Goal: Communication & Community: Answer question/provide support

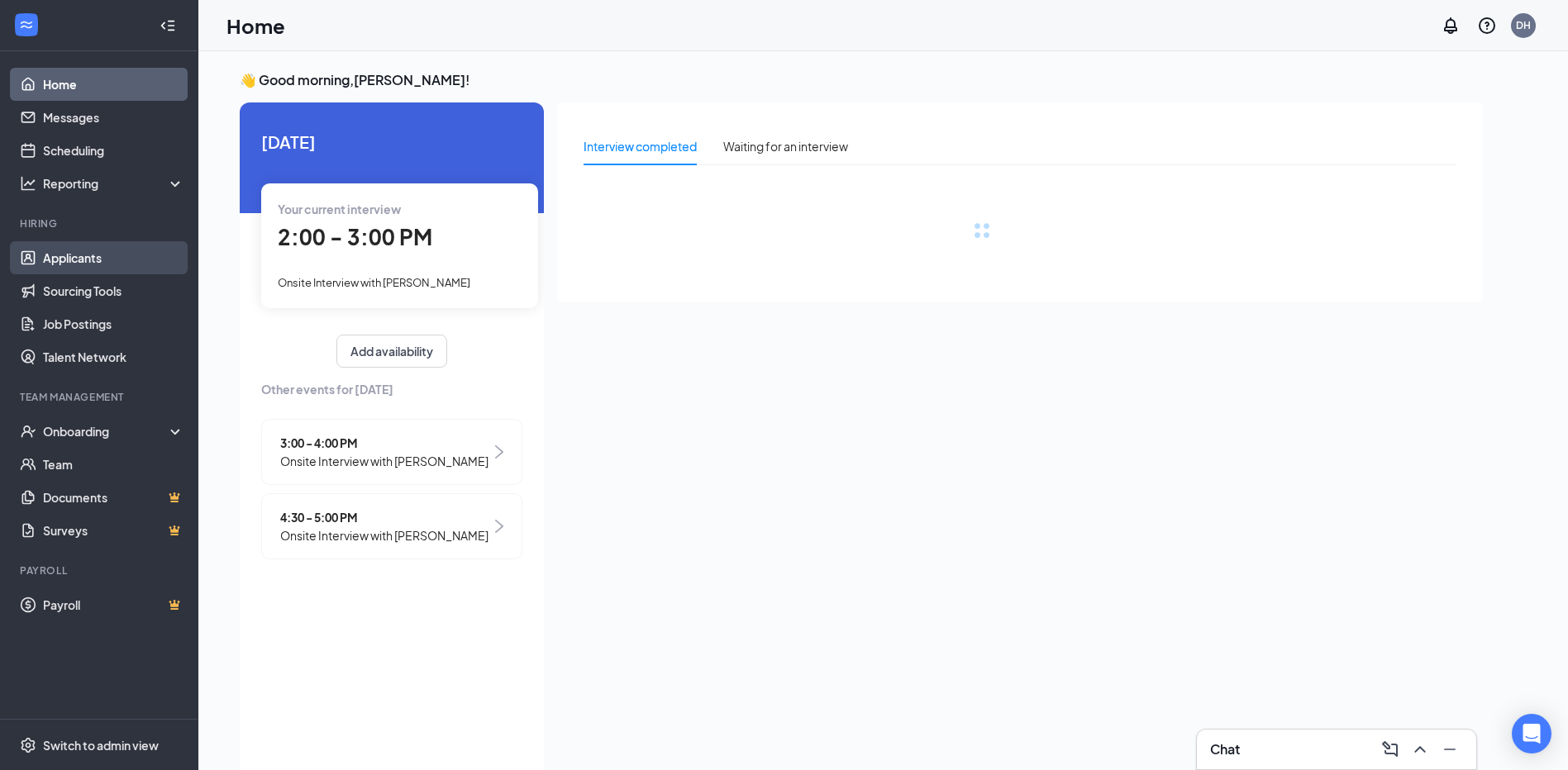
click at [84, 263] on link "Applicants" at bounding box center [113, 257] width 141 height 33
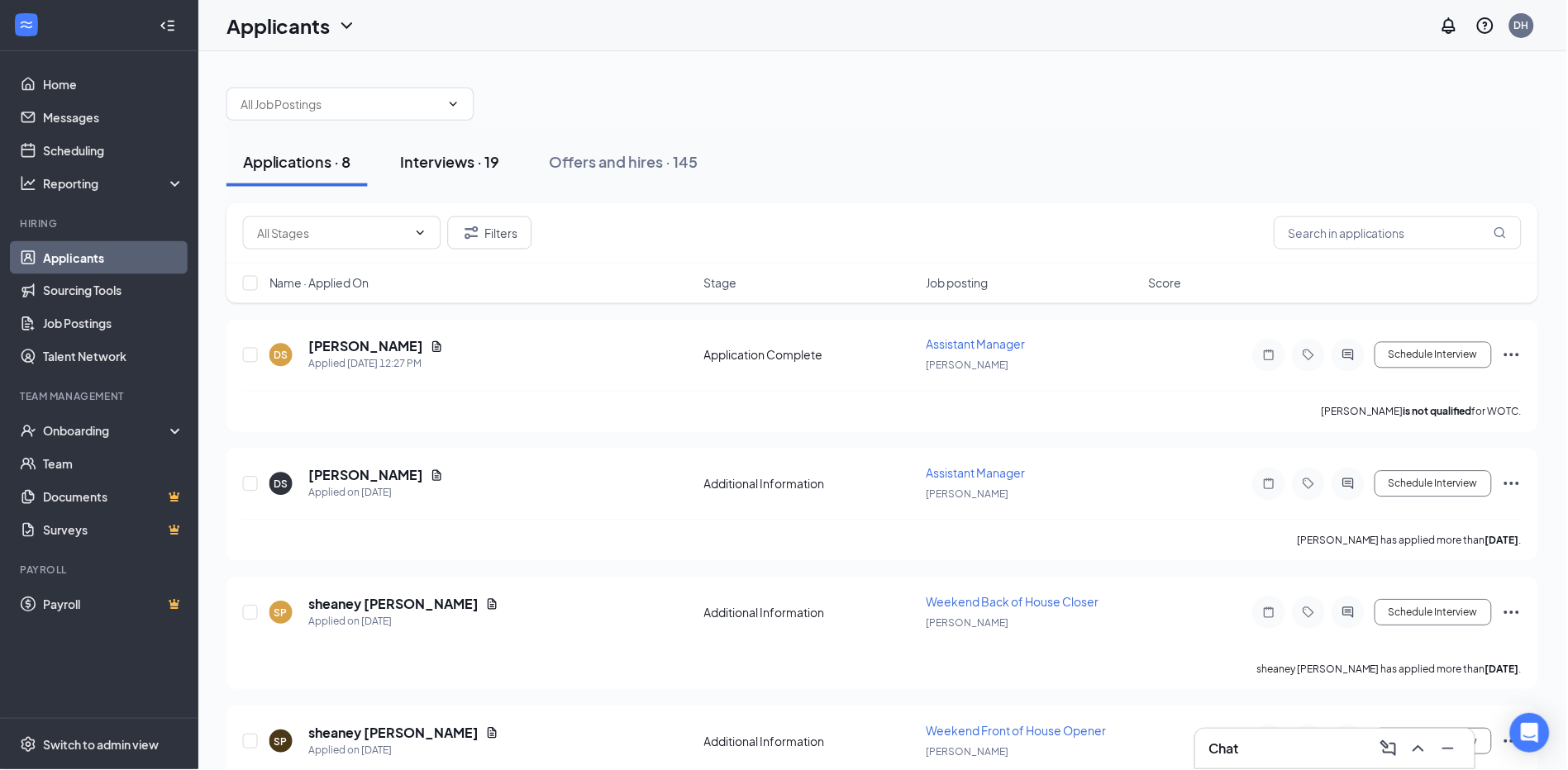
click at [456, 159] on div "Interviews · 19" at bounding box center [451, 161] width 99 height 20
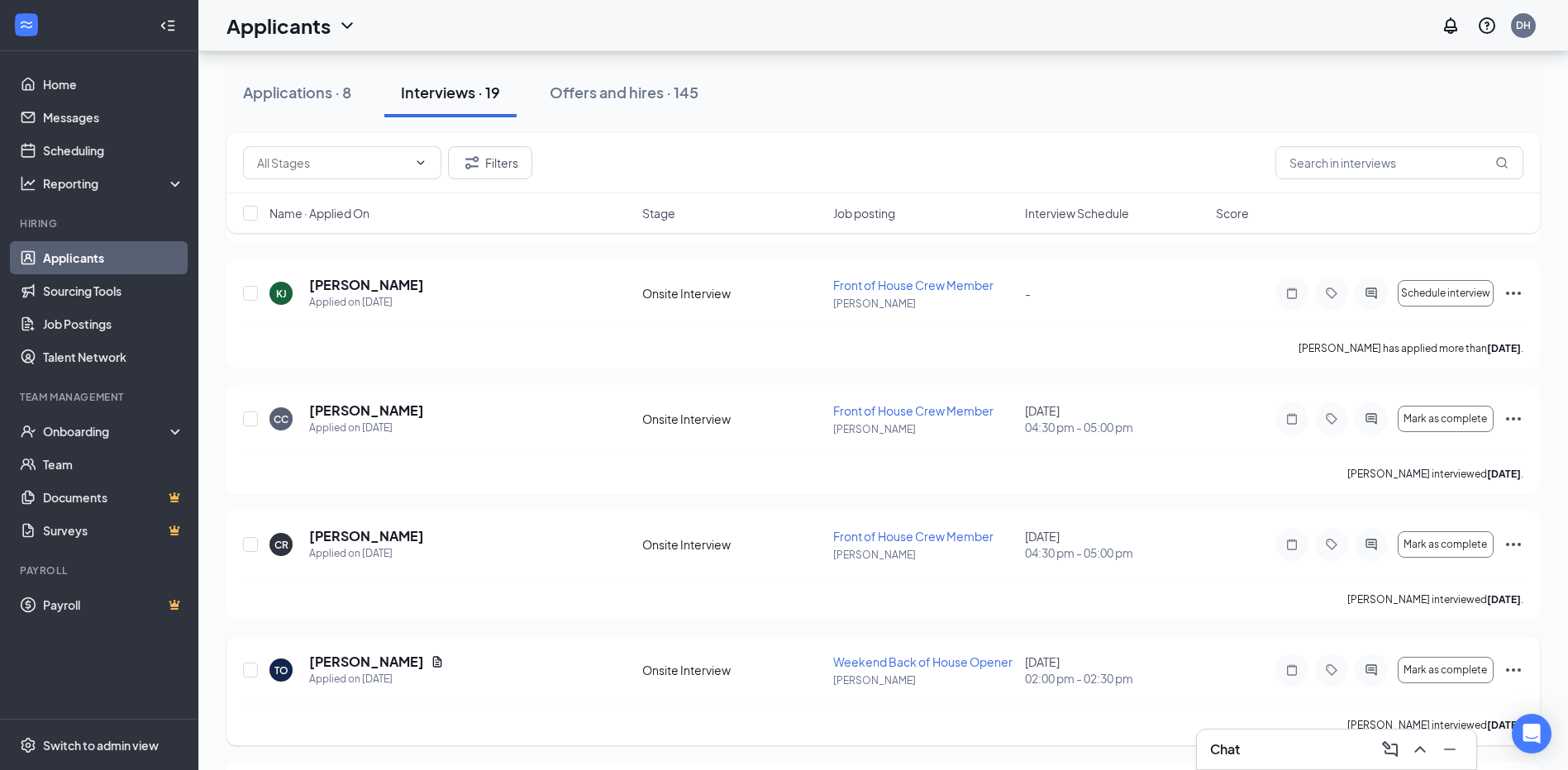
scroll to position [1278, 0]
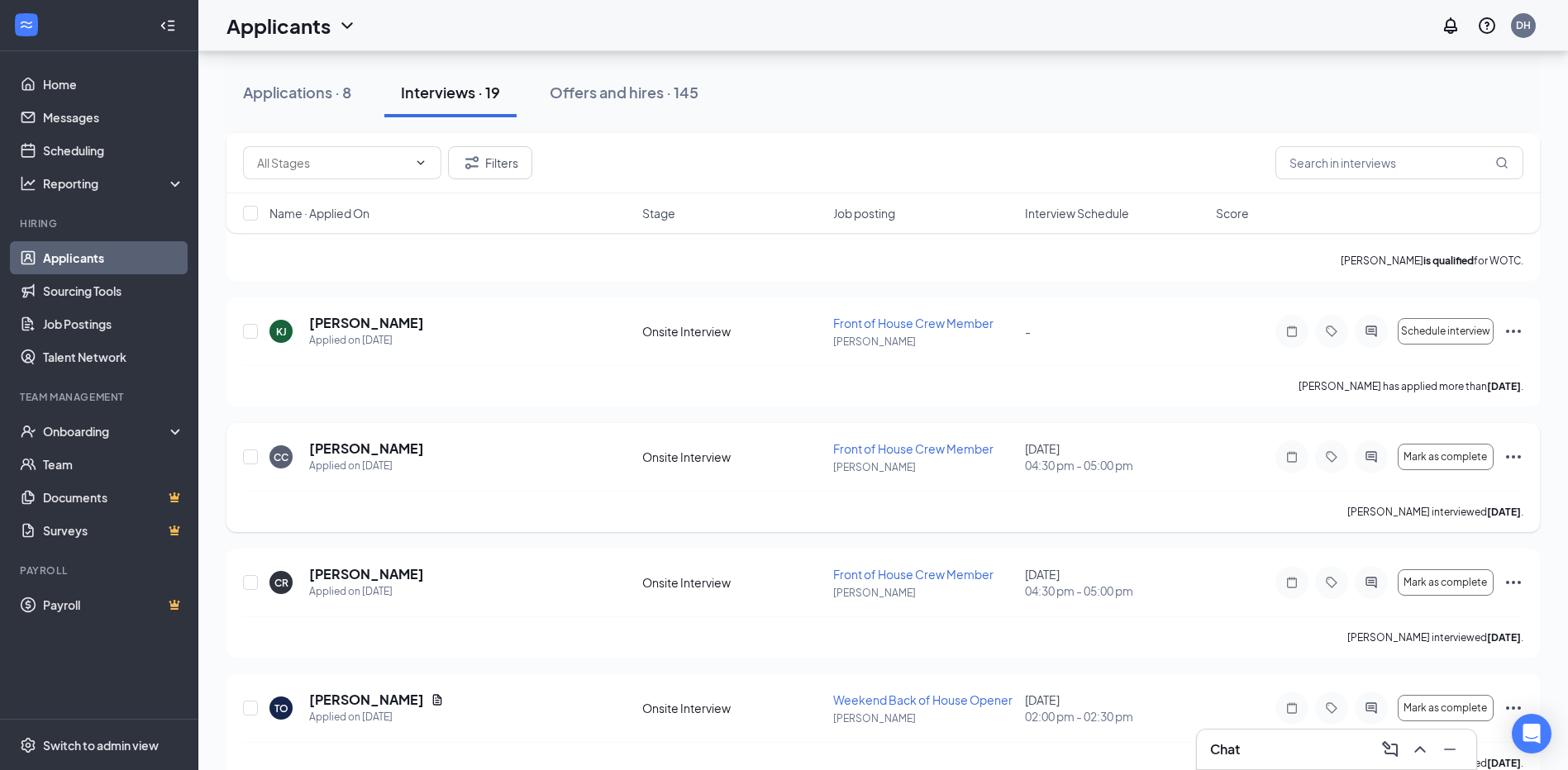
click at [1512, 462] on icon "Ellipses" at bounding box center [1513, 456] width 20 height 19
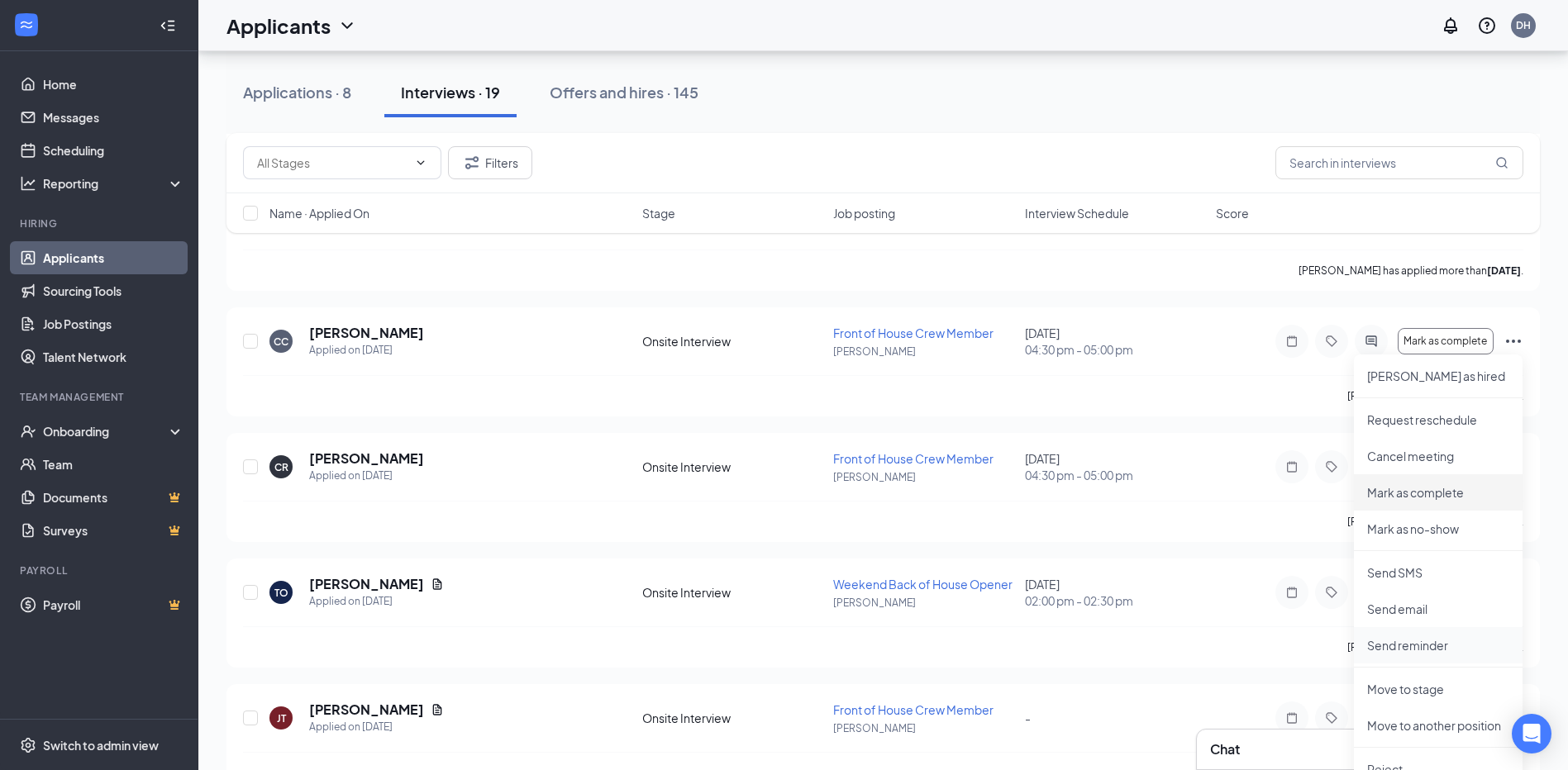
scroll to position [1444, 0]
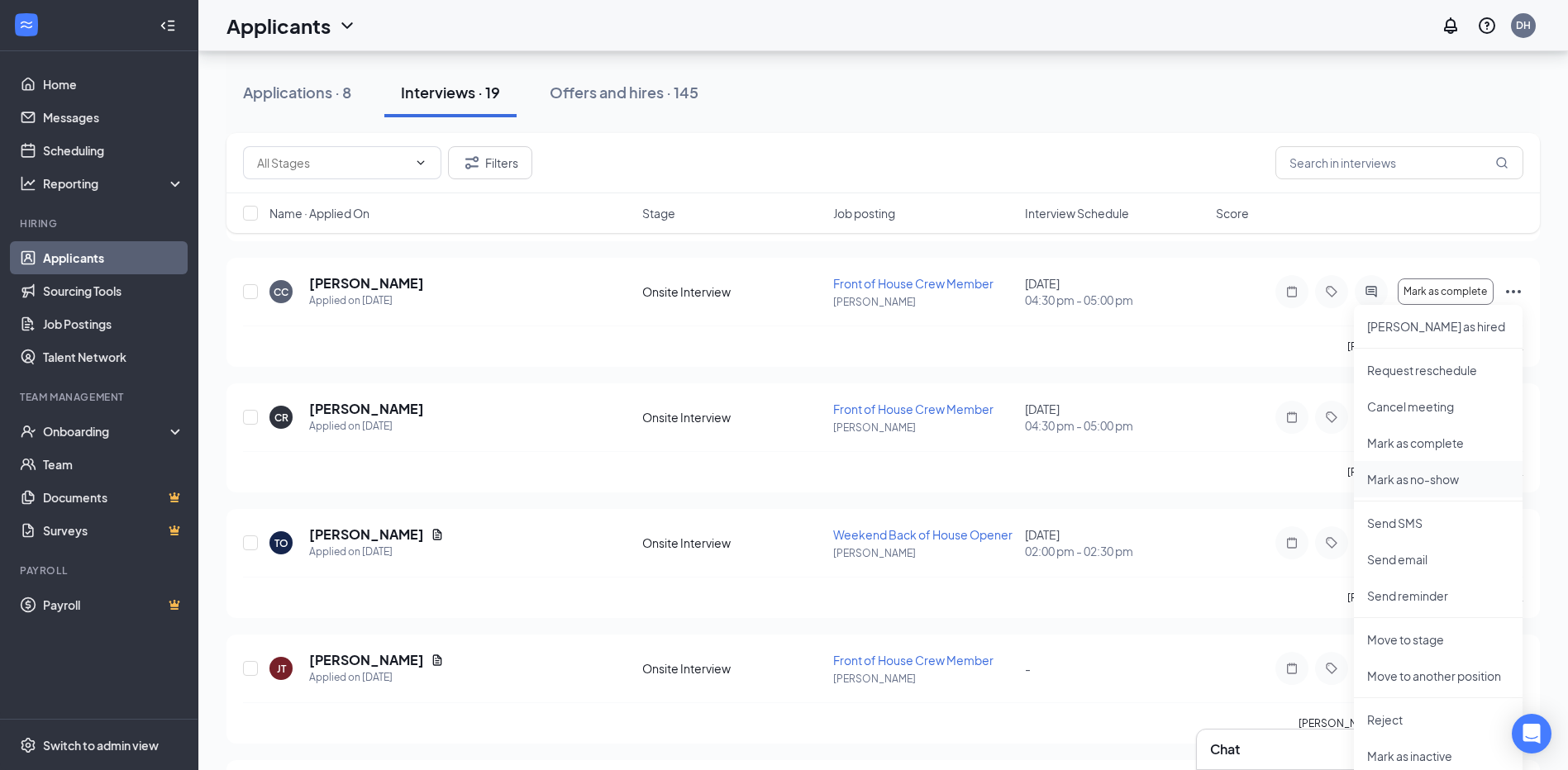
click at [1412, 474] on p "Mark as no-show" at bounding box center [1438, 479] width 142 height 17
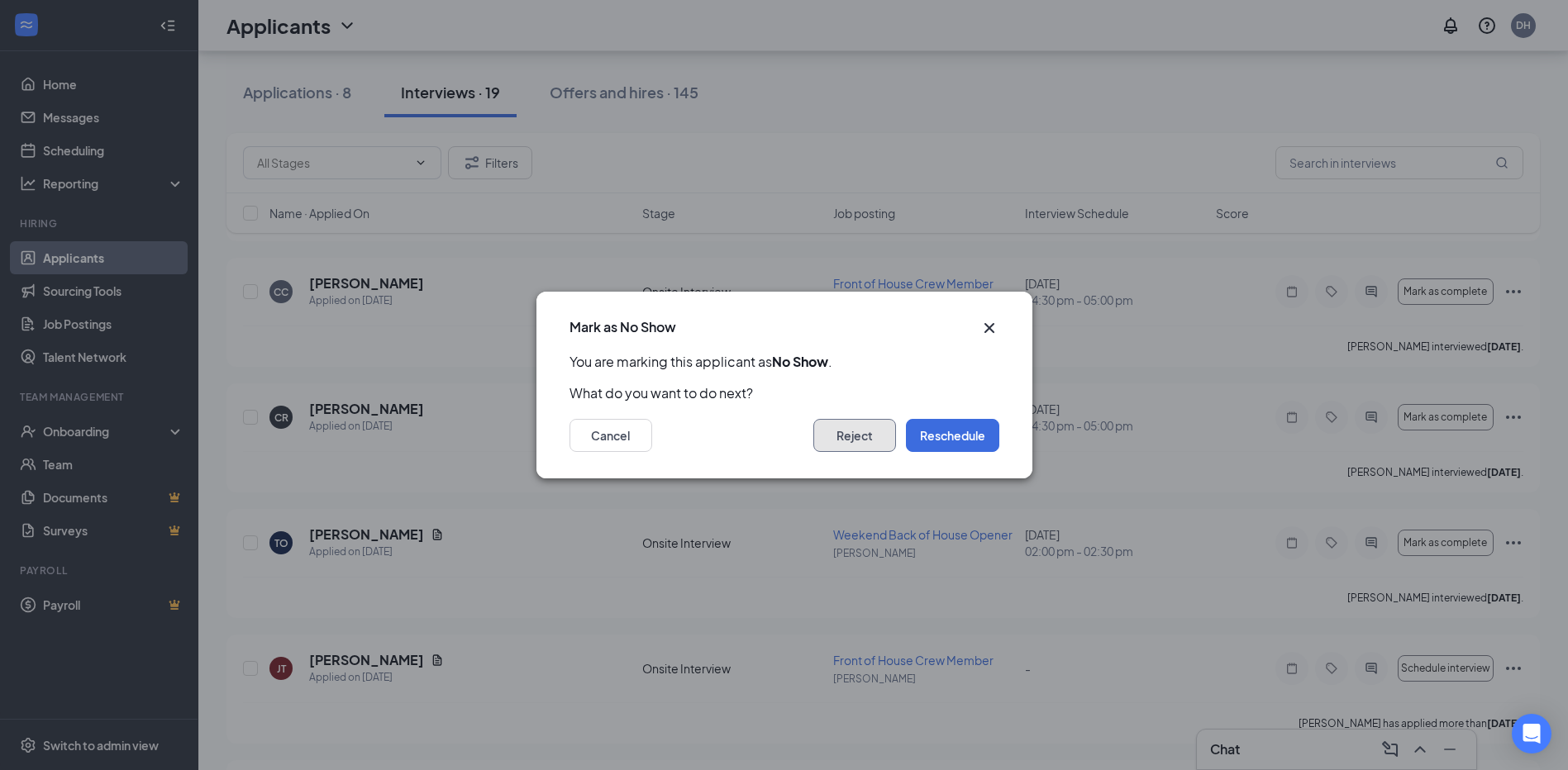
click at [861, 433] on button "Reject" at bounding box center [854, 436] width 83 height 33
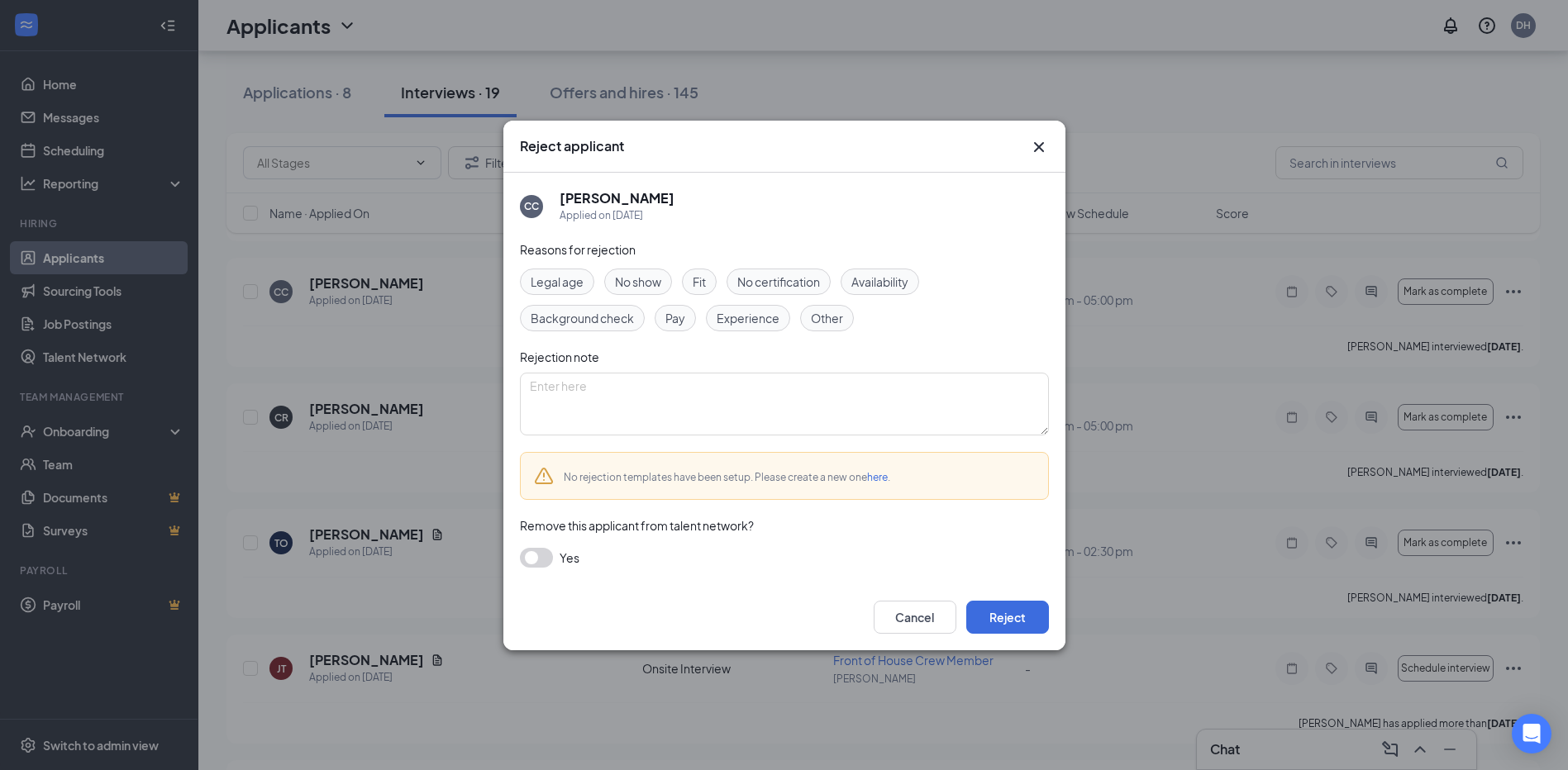
click at [629, 281] on span "No show" at bounding box center [638, 282] width 46 height 19
click at [824, 320] on span "Other" at bounding box center [826, 318] width 32 height 19
click at [539, 558] on button "button" at bounding box center [536, 558] width 33 height 19
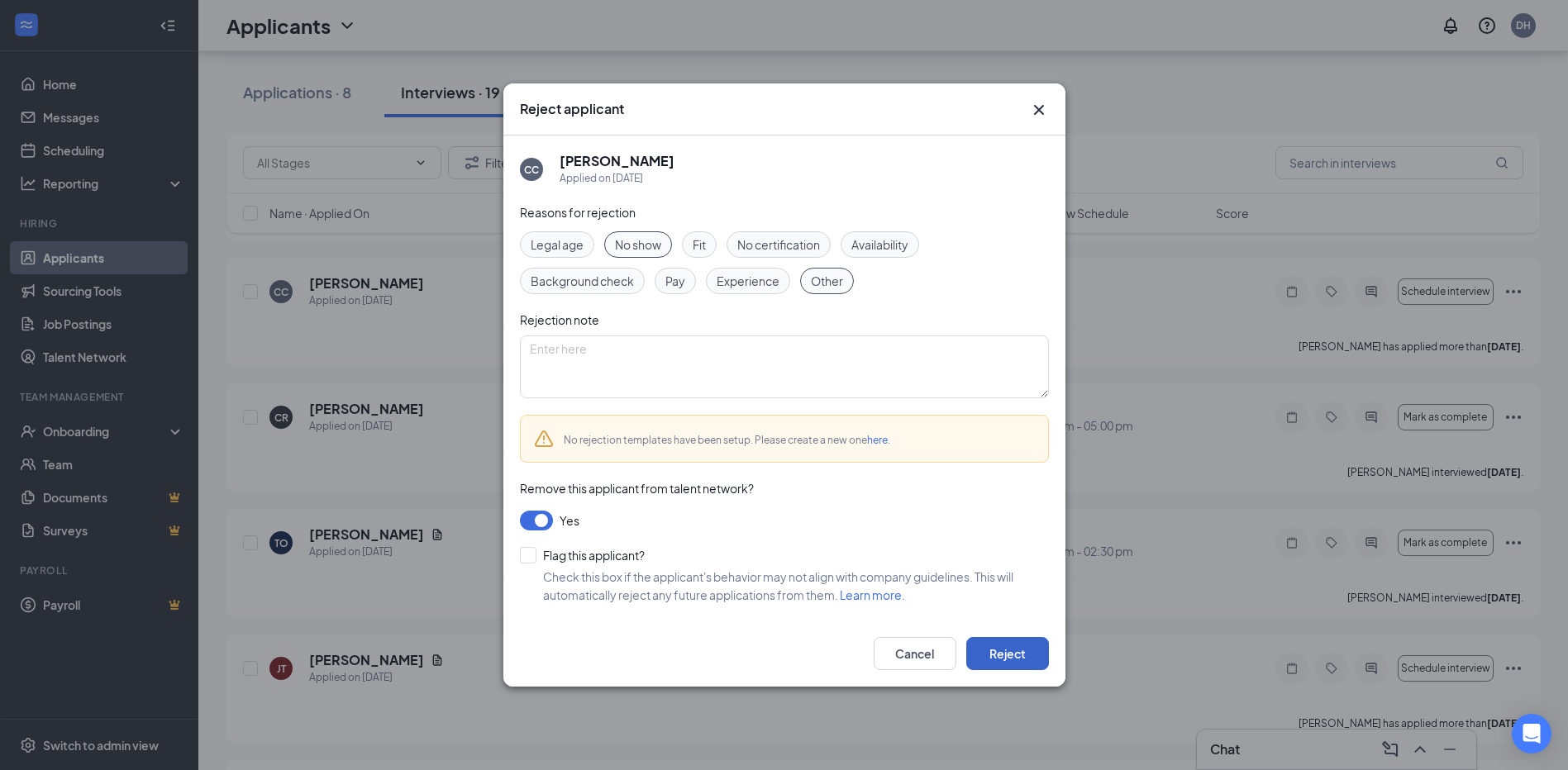
click at [1003, 651] on button "Reject" at bounding box center [1007, 653] width 83 height 33
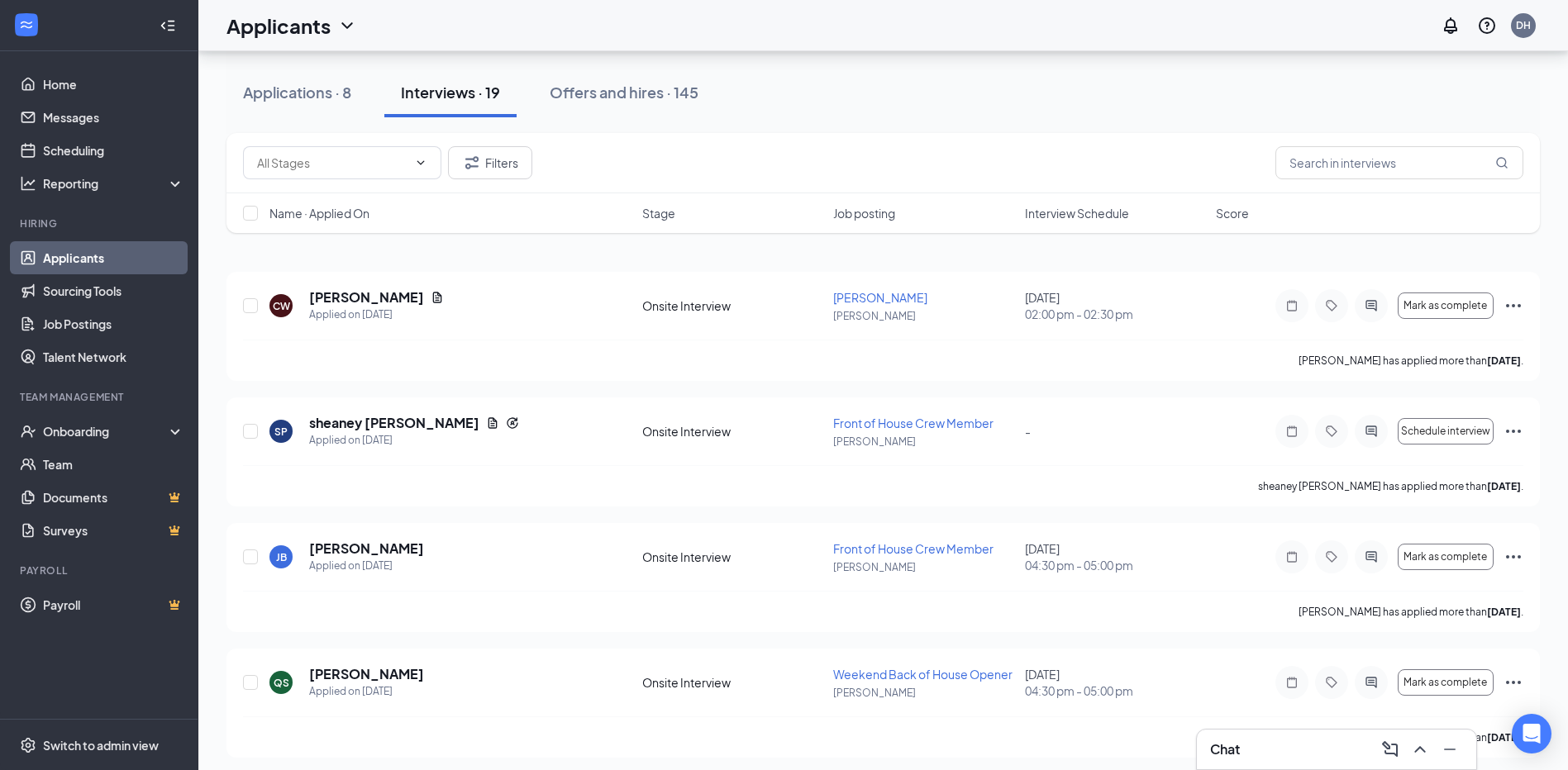
scroll to position [39, 0]
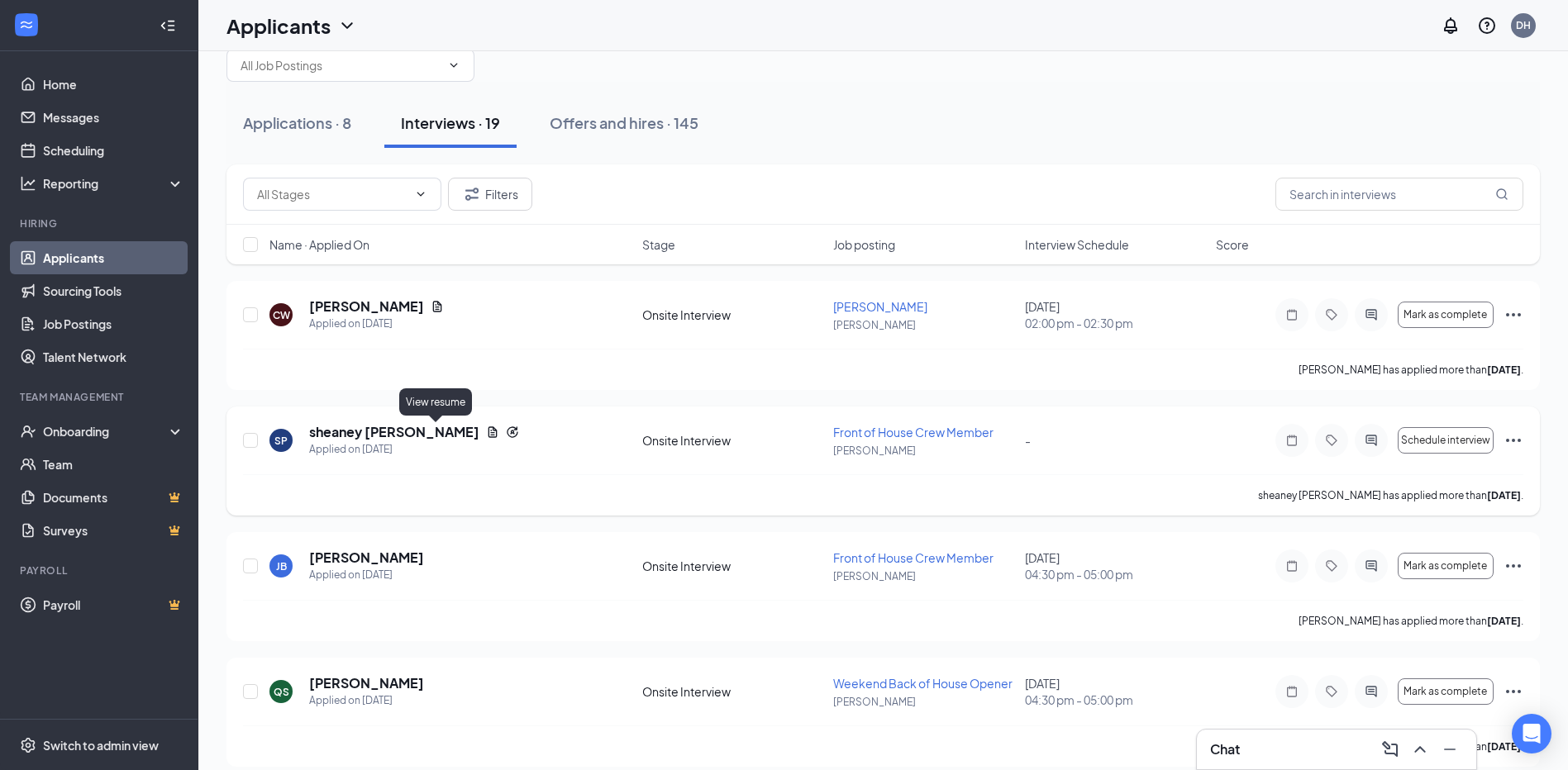
click at [489, 431] on icon "Document" at bounding box center [492, 431] width 9 height 11
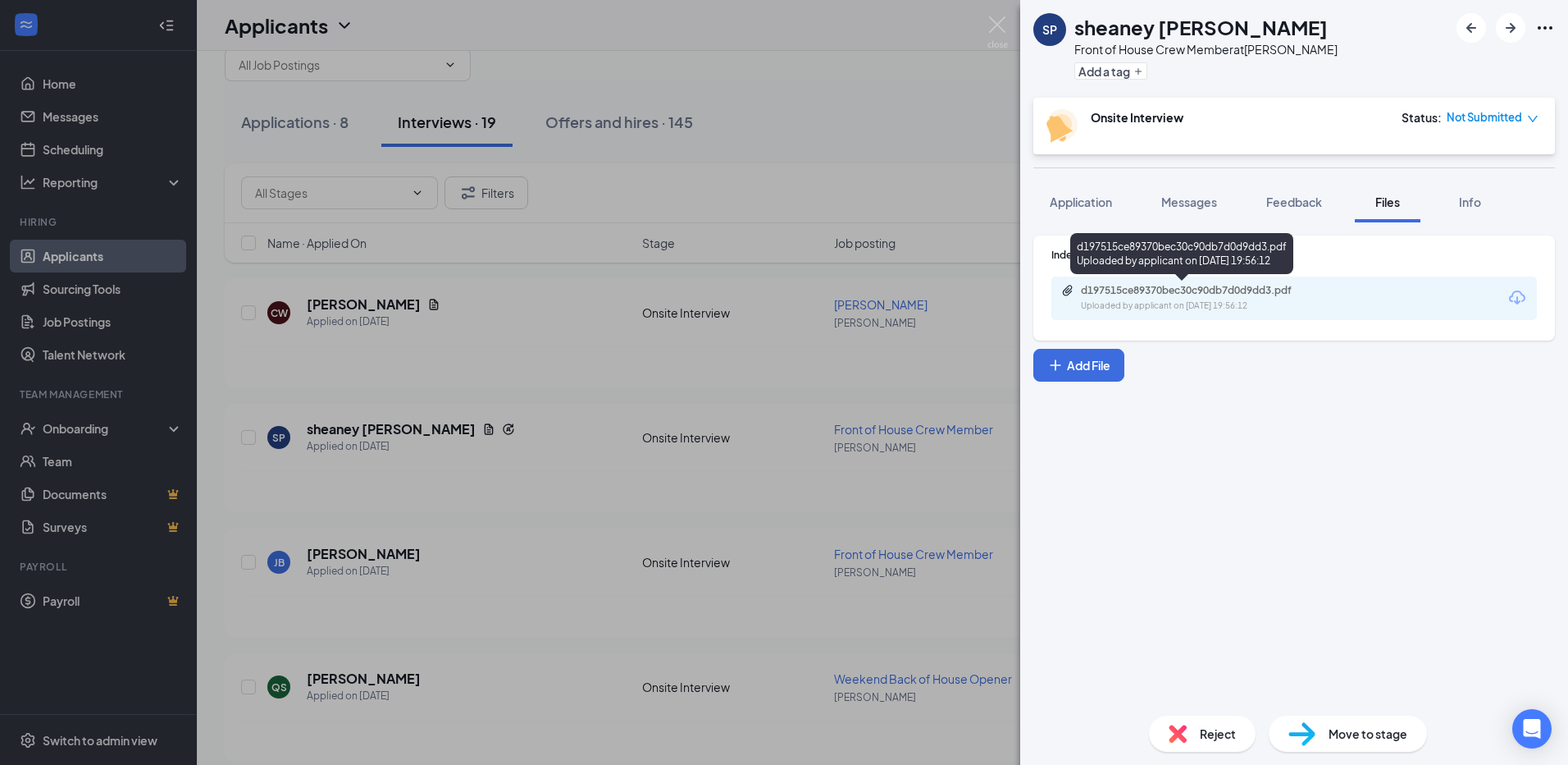
click at [1216, 282] on div "d197515ce89370bec30c90db7d0d9dd3.pdf Uploaded by applicant on [DATE] 19:56:12" at bounding box center [1294, 298] width 486 height 44
click at [1180, 303] on div "Uploaded by applicant on [DATE] 19:56:12" at bounding box center [1204, 306] width 246 height 14
click at [772, 63] on div "[PERSON_NAME] Front of House Crew Member at [GEOGRAPHIC_DATA] Add a tag Onsite …" at bounding box center [784, 382] width 1568 height 765
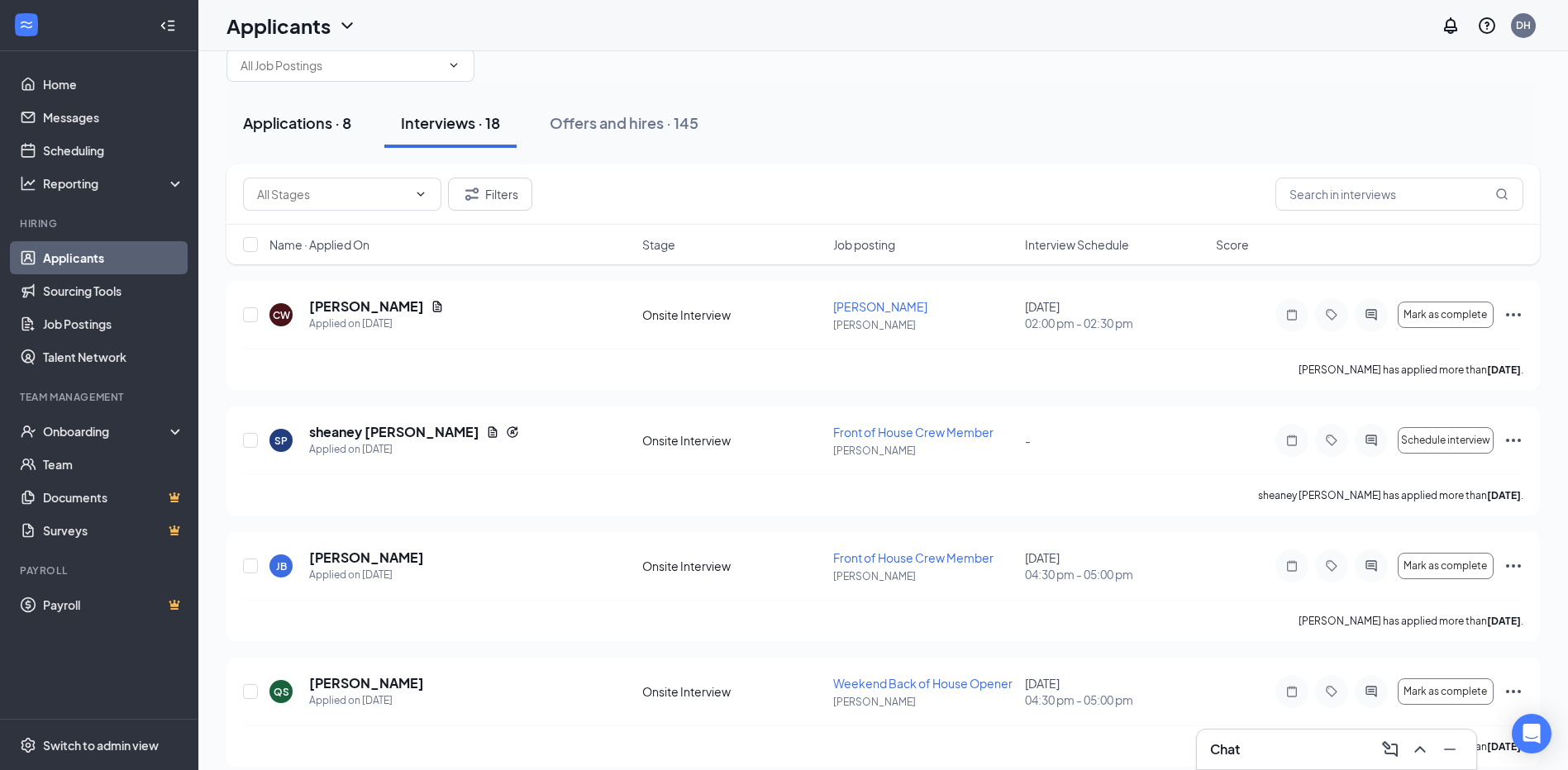
click at [283, 122] on div "Applications · 8" at bounding box center [296, 122] width 108 height 20
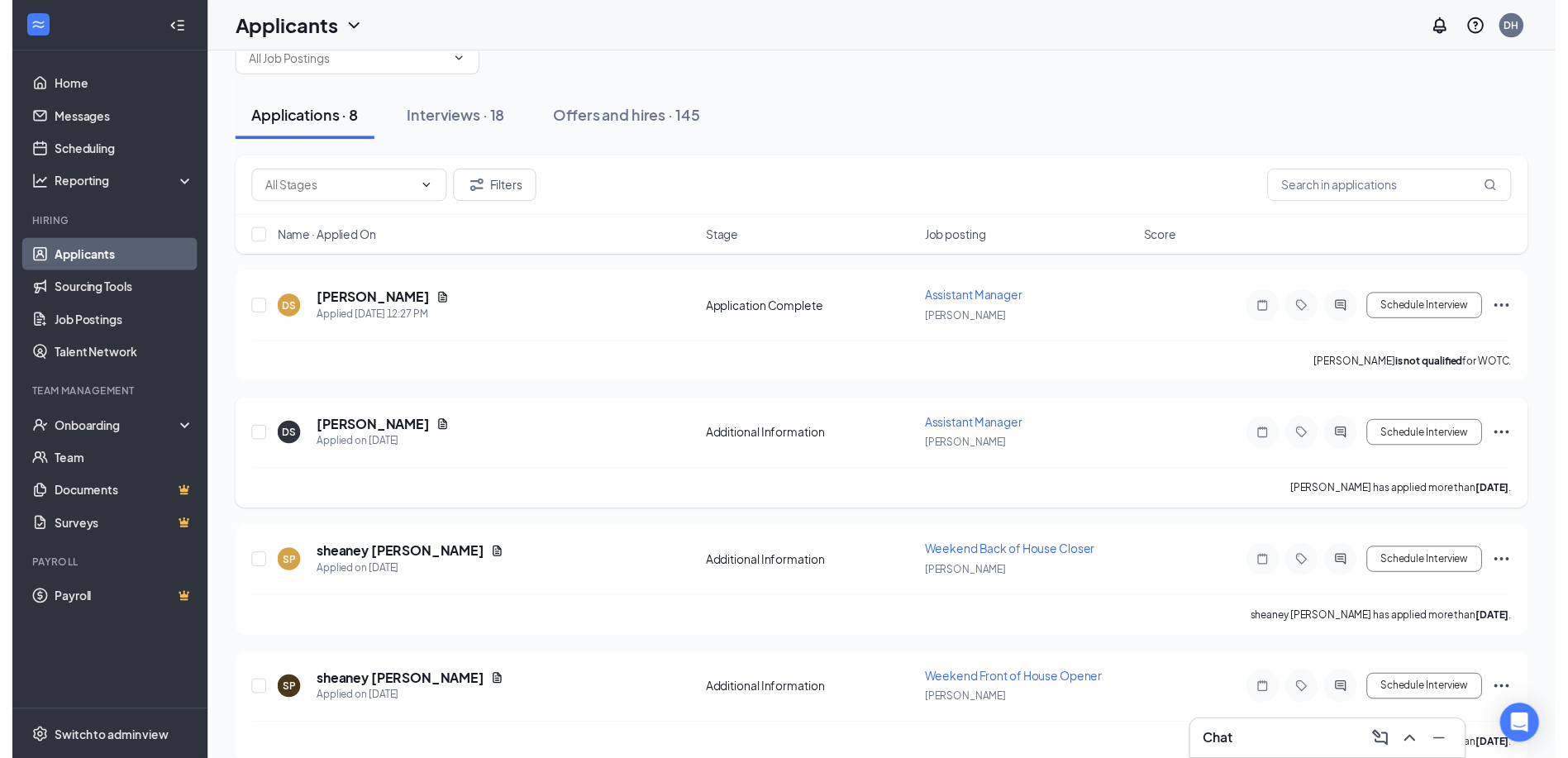
scroll to position [83, 0]
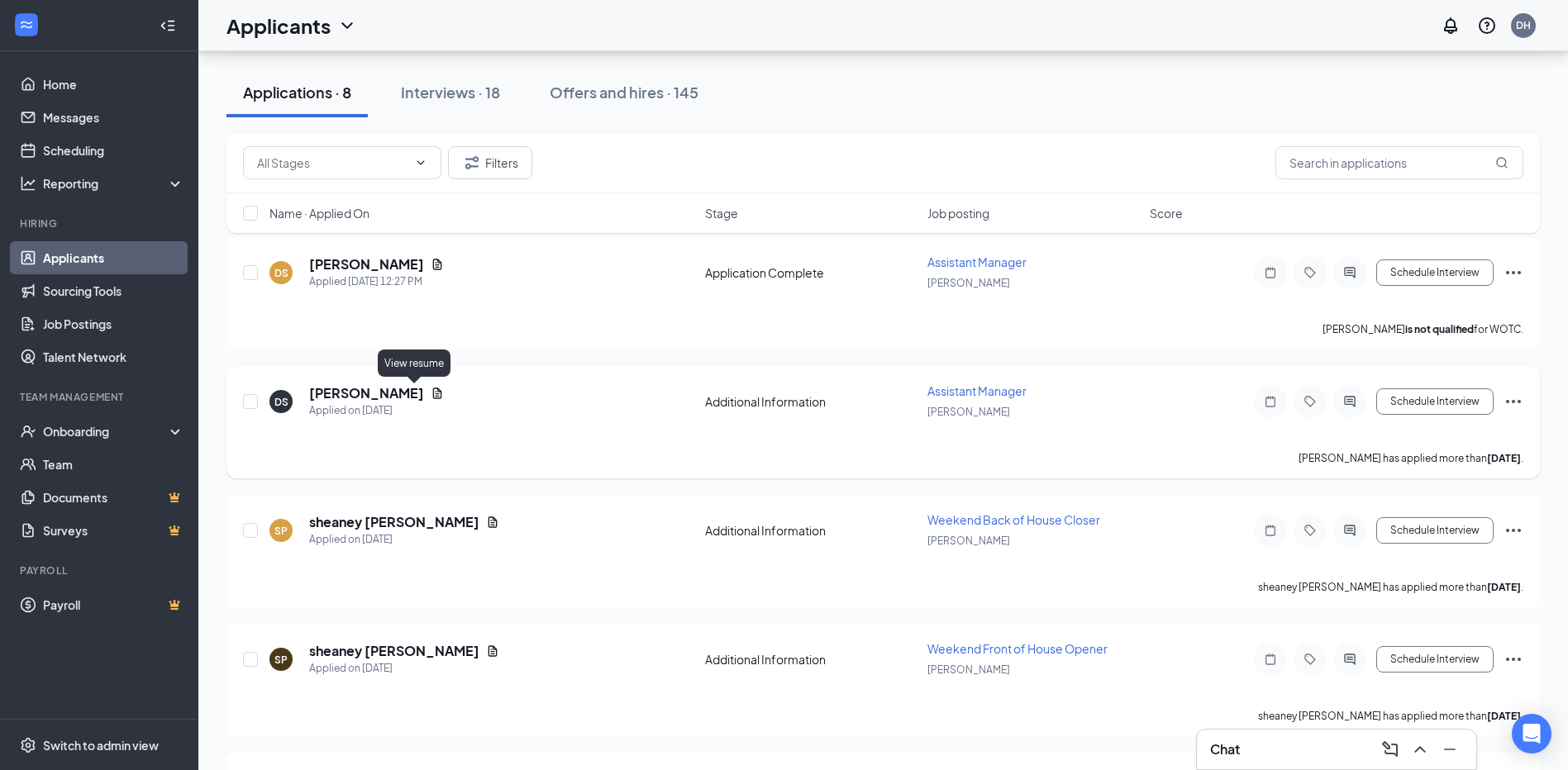
click at [433, 393] on icon "Document" at bounding box center [437, 392] width 9 height 11
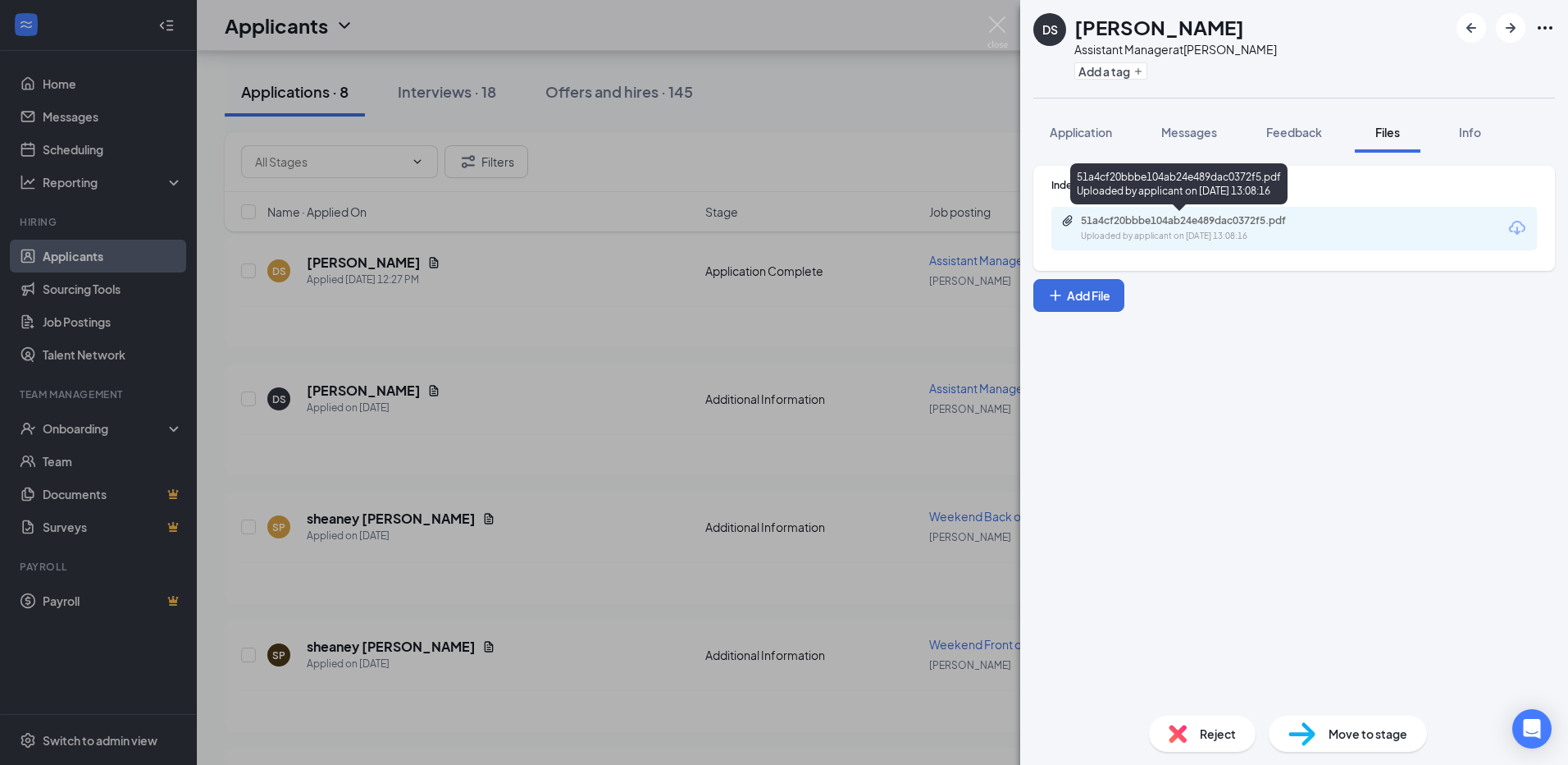
click at [1307, 229] on div "51a4cf20bbbe104ab24e489dac0372f5.pdf Uploaded by applicant on [DATE] 13:08:16" at bounding box center [1194, 229] width 266 height 29
click at [82, 119] on div "DS [PERSON_NAME] Assistant Manager at [PERSON_NAME] Add a tag Application Messa…" at bounding box center [784, 382] width 1568 height 765
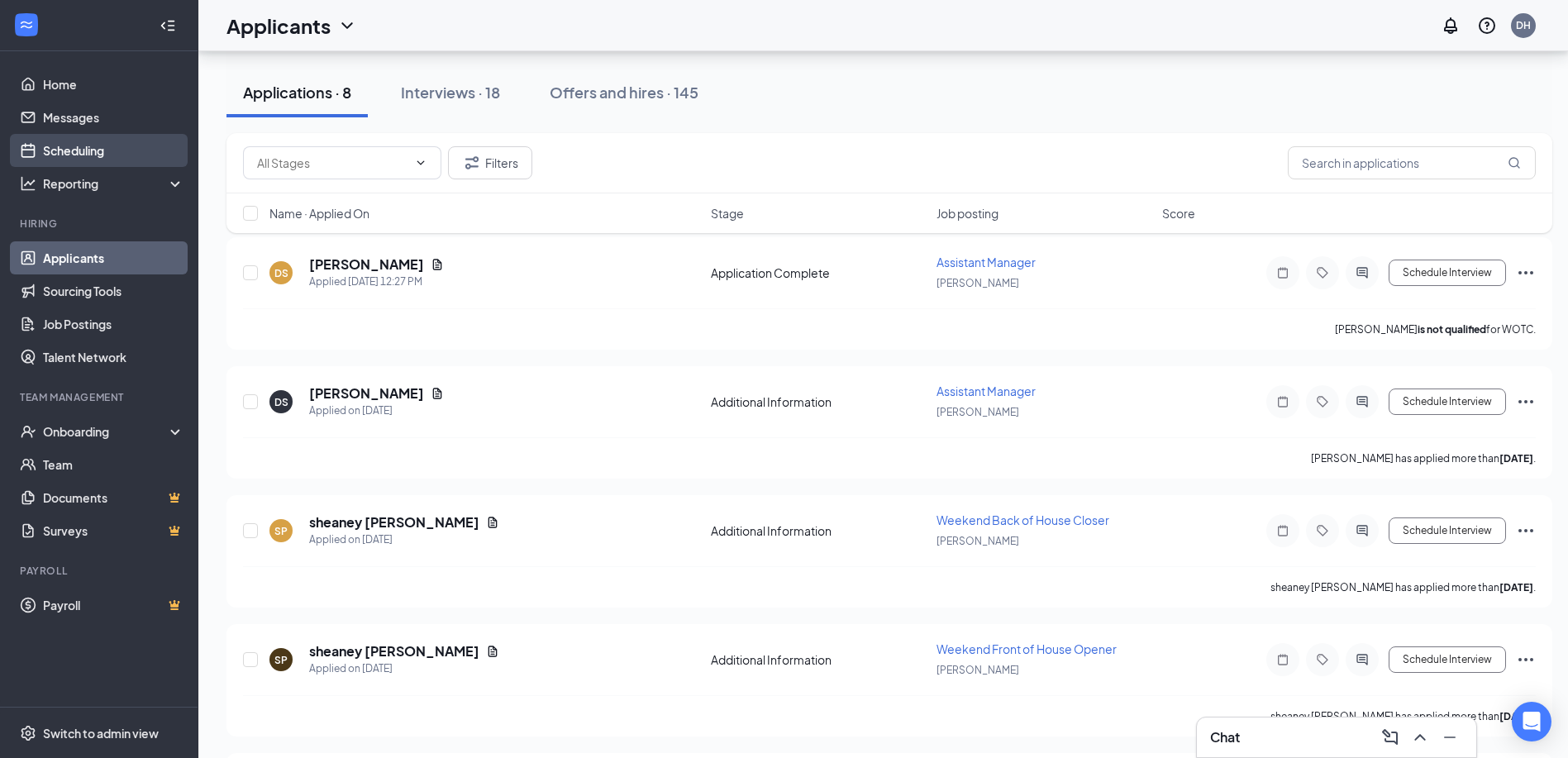
click at [86, 146] on link "Scheduling" at bounding box center [113, 150] width 141 height 33
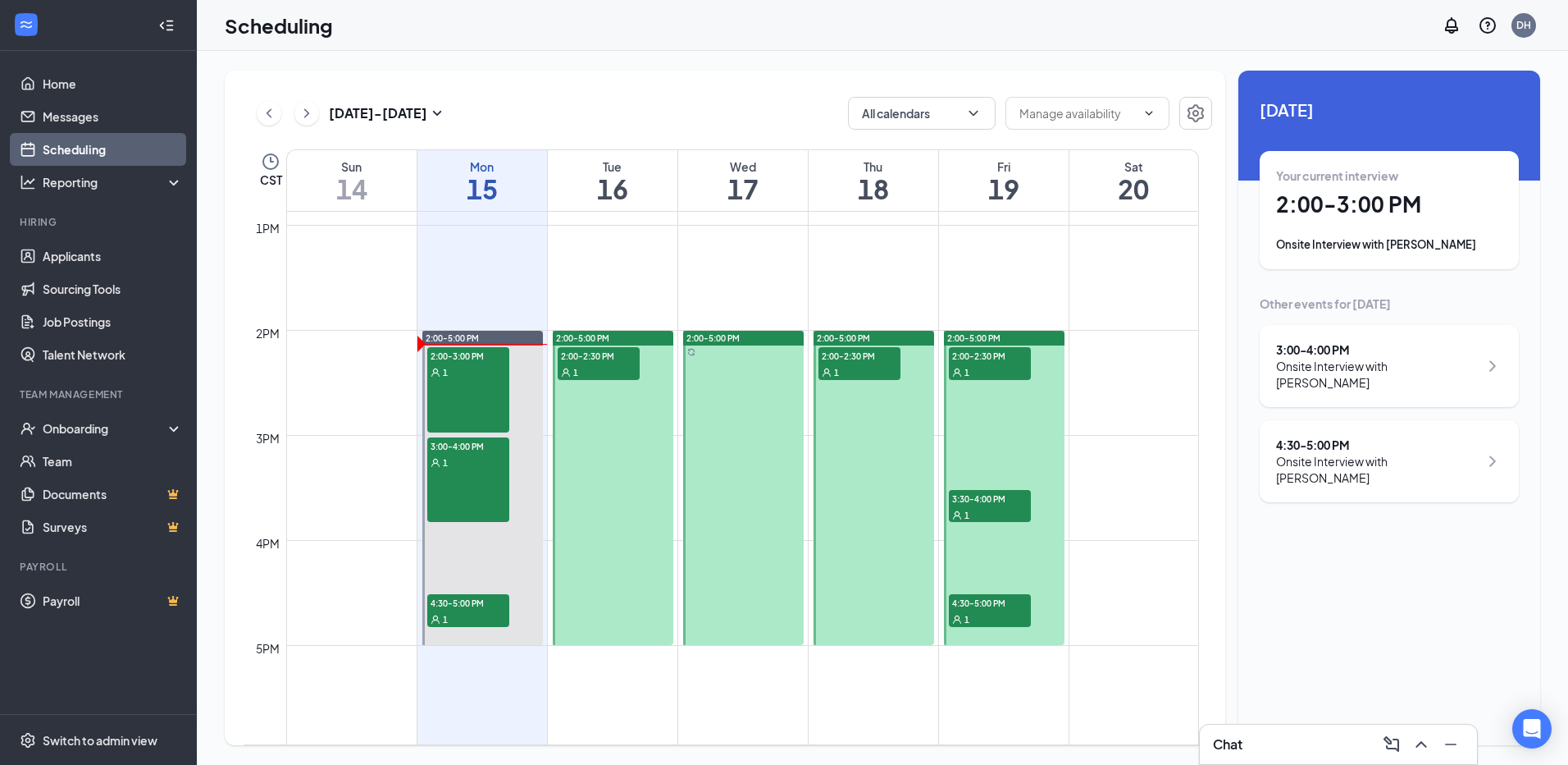
scroll to position [1381, 0]
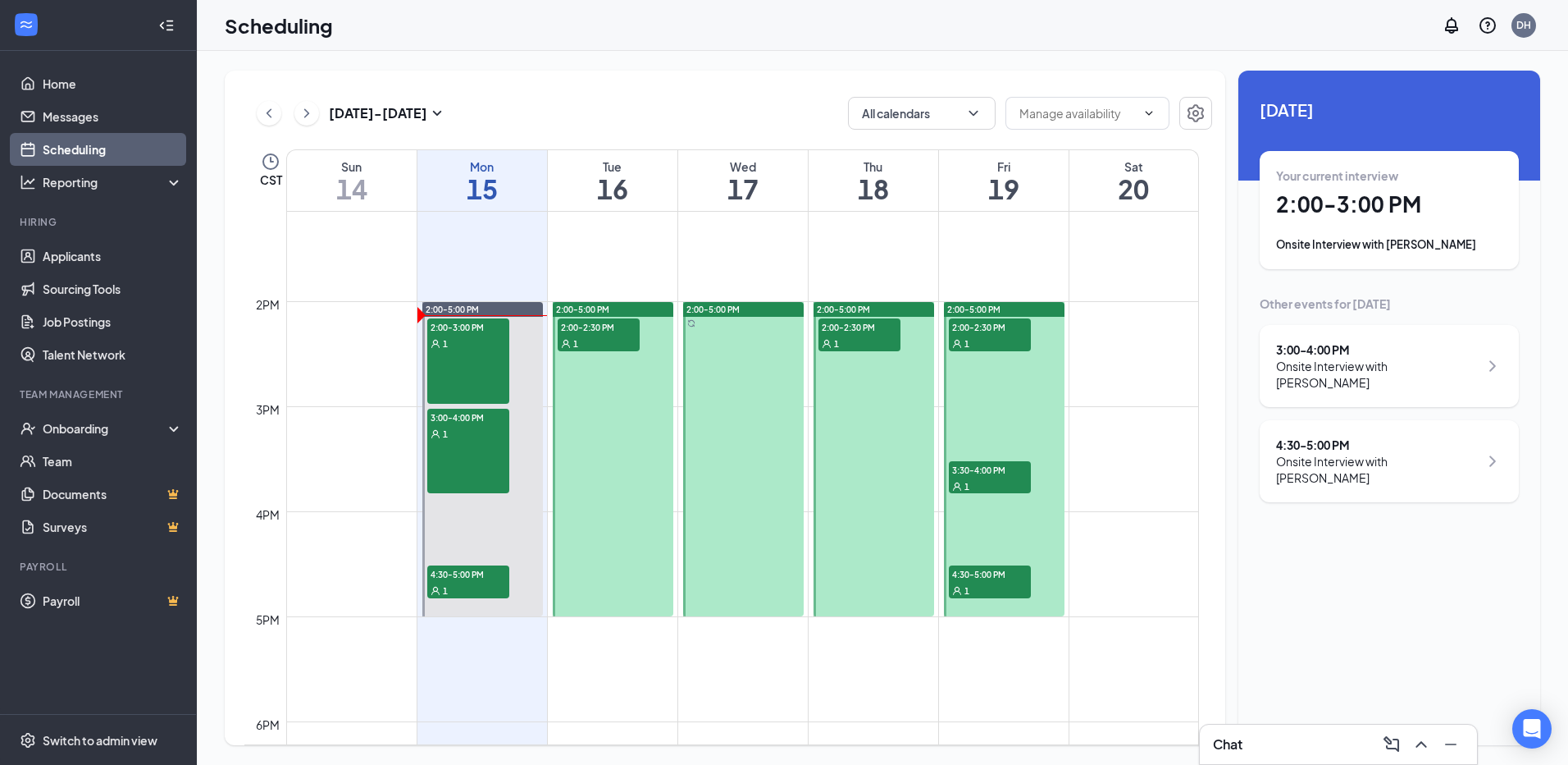
click at [592, 336] on div "1" at bounding box center [598, 343] width 82 height 16
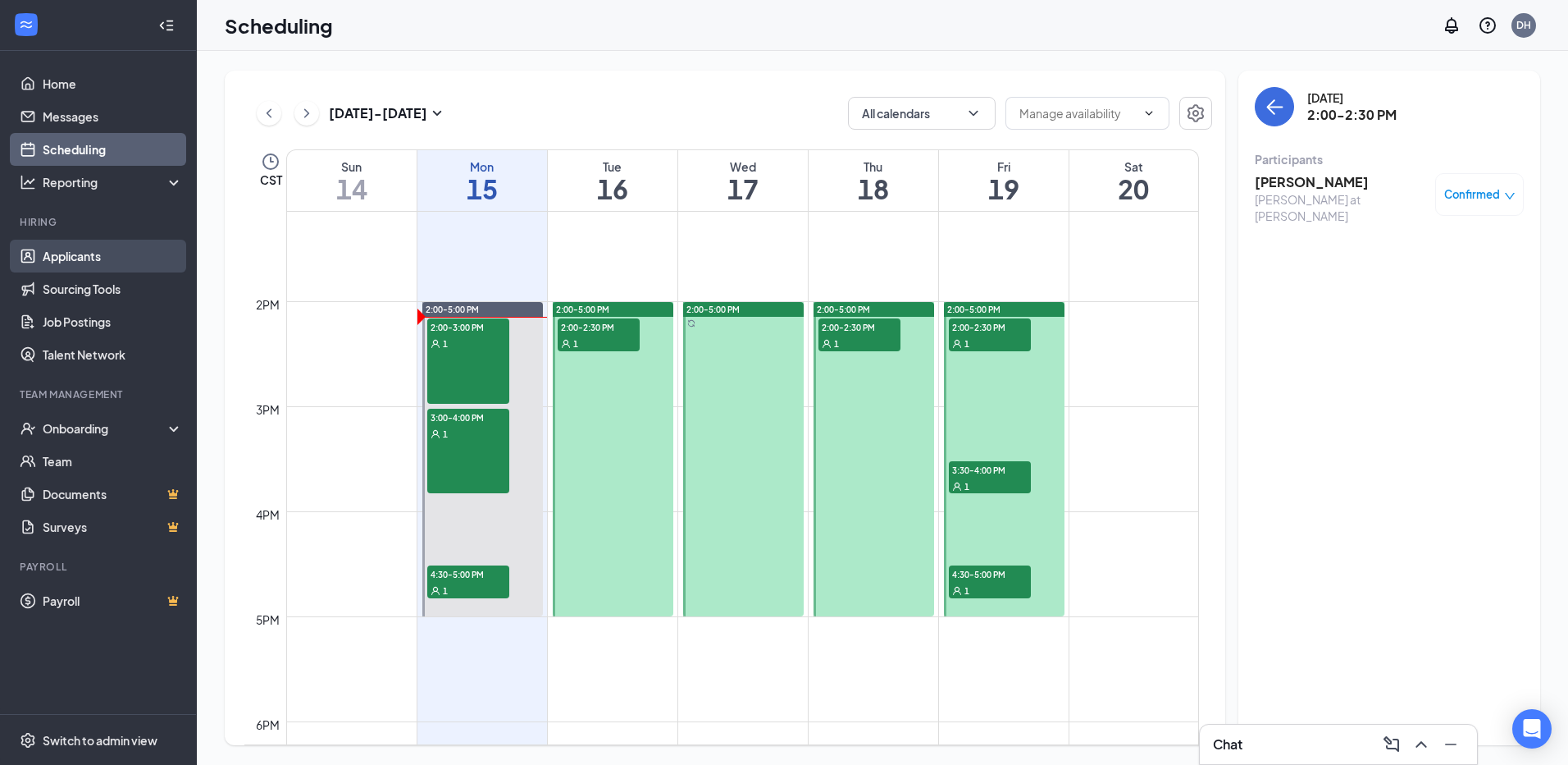
click at [45, 257] on link "Applicants" at bounding box center [112, 256] width 140 height 33
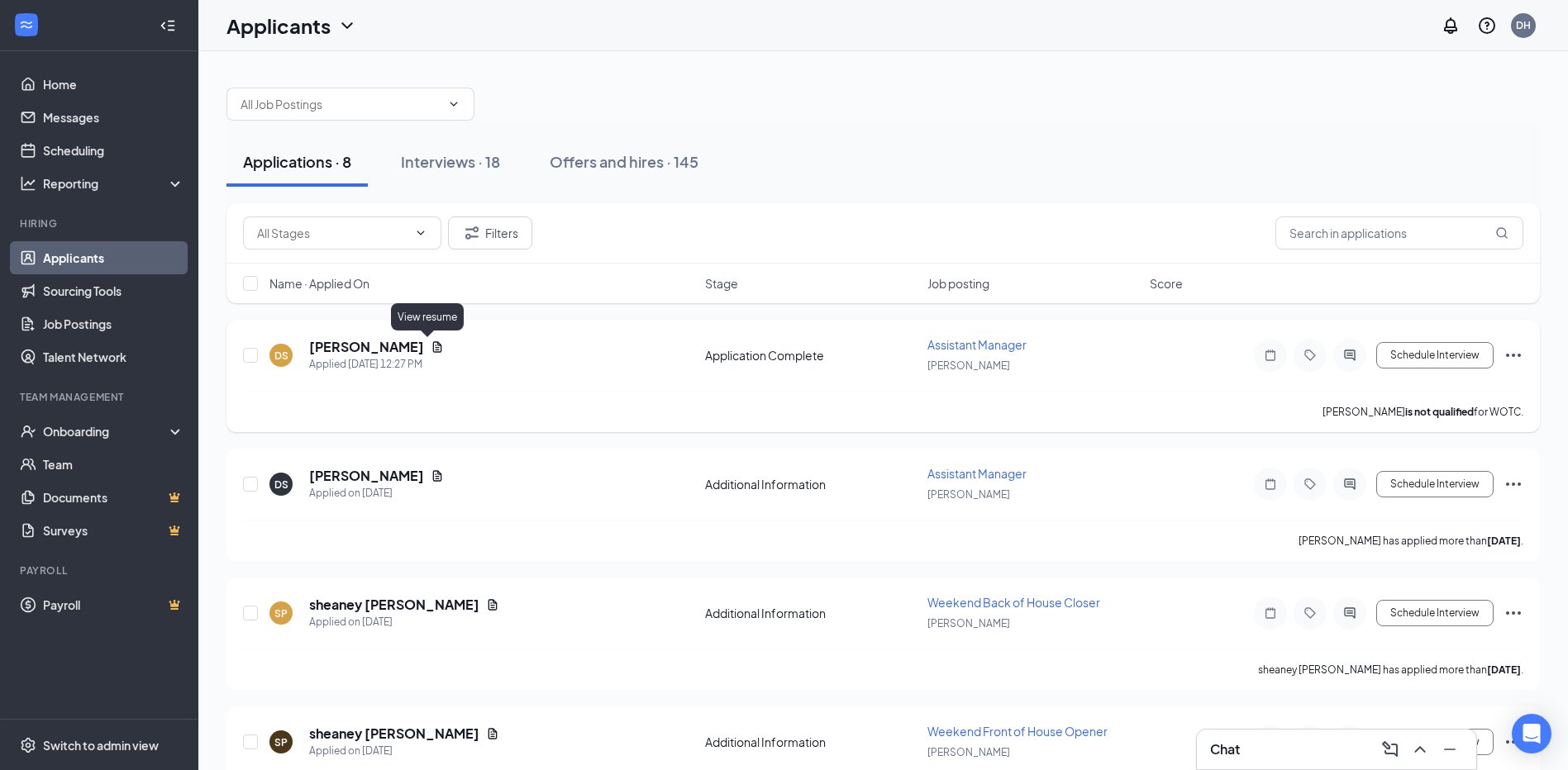
click at [431, 346] on icon "Document" at bounding box center [438, 347] width 14 height 14
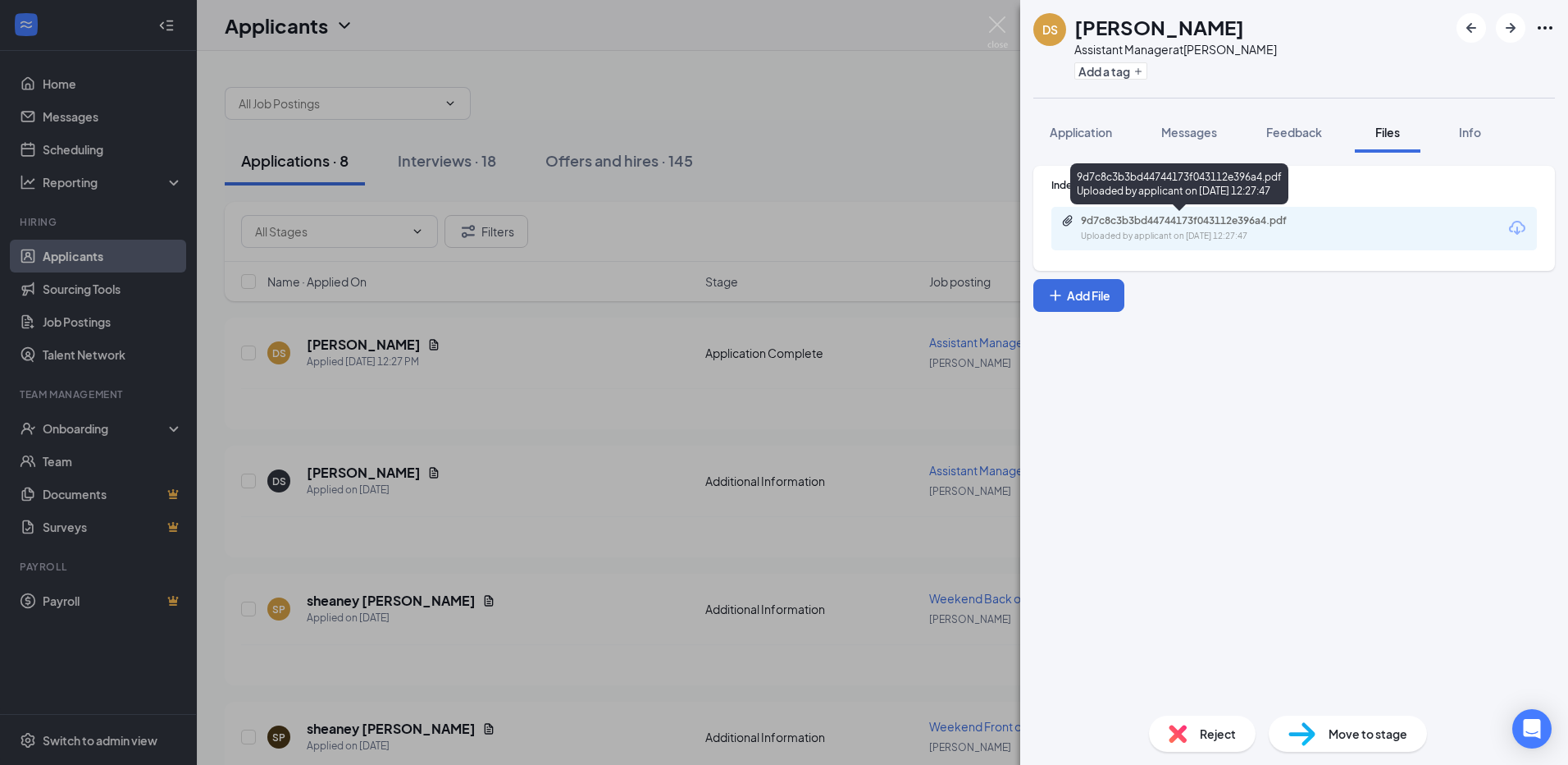
click at [1236, 229] on div "9d7c8c3b3bd44744173f043112e396a4.pdf Uploaded by applicant on [DATE] 12:27:47" at bounding box center [1194, 229] width 266 height 29
click at [905, 207] on div "DS [PERSON_NAME] Assistant Manager at [PERSON_NAME] Add a tag Application Messa…" at bounding box center [784, 382] width 1568 height 765
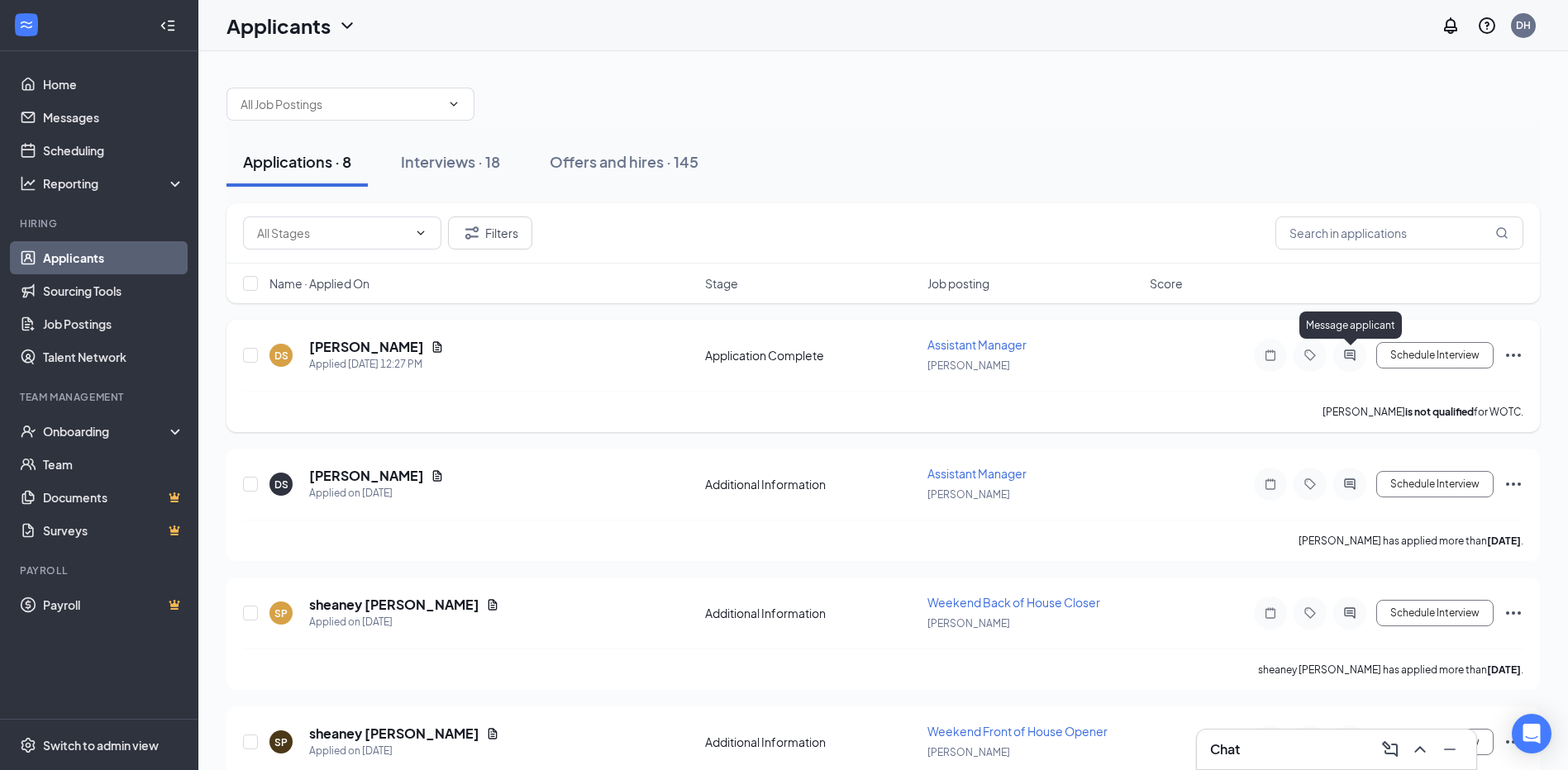
click at [1349, 355] on icon "ActiveChat" at bounding box center [1350, 356] width 20 height 14
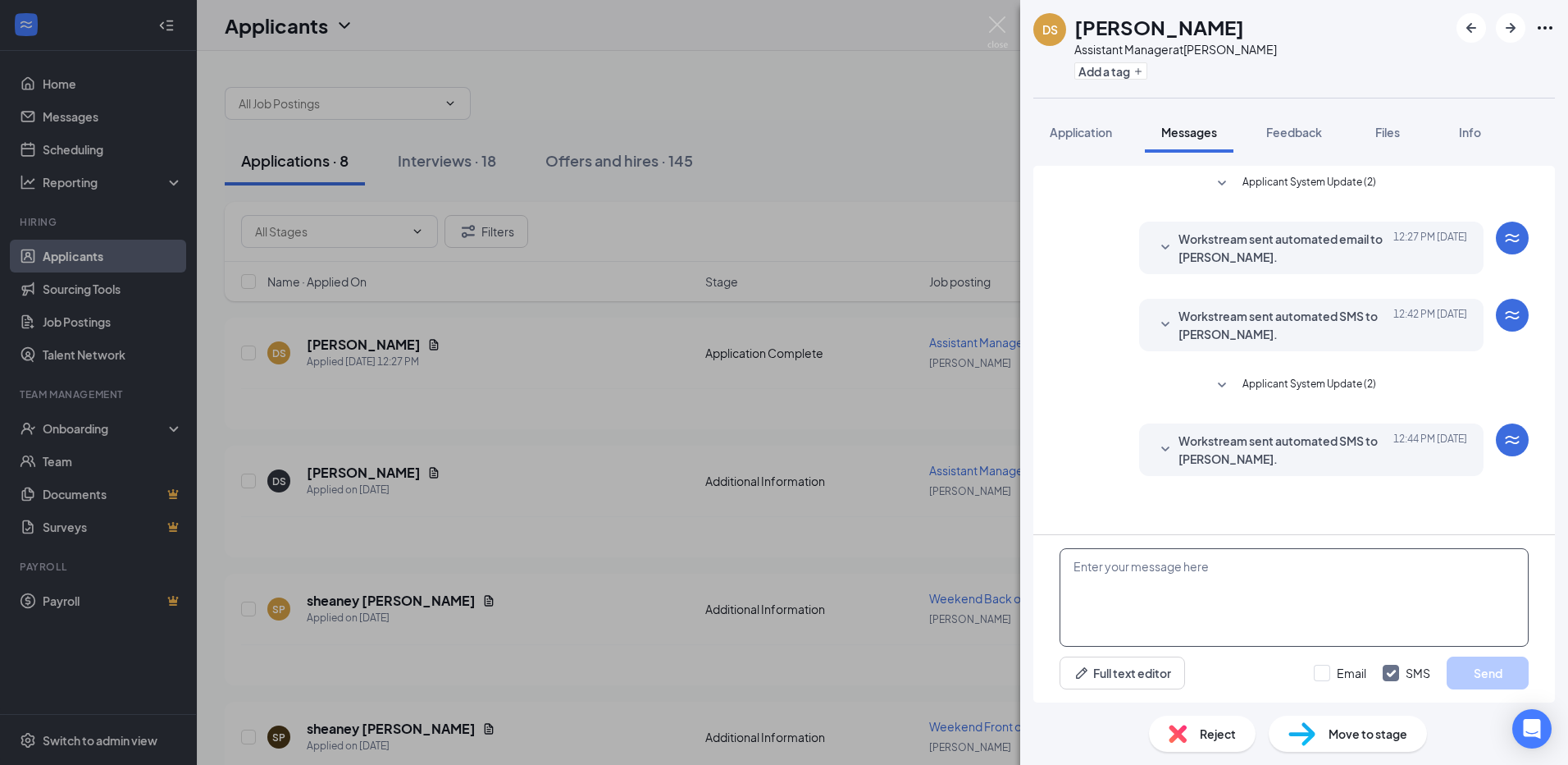
click at [1137, 583] on textarea at bounding box center [1294, 597] width 469 height 99
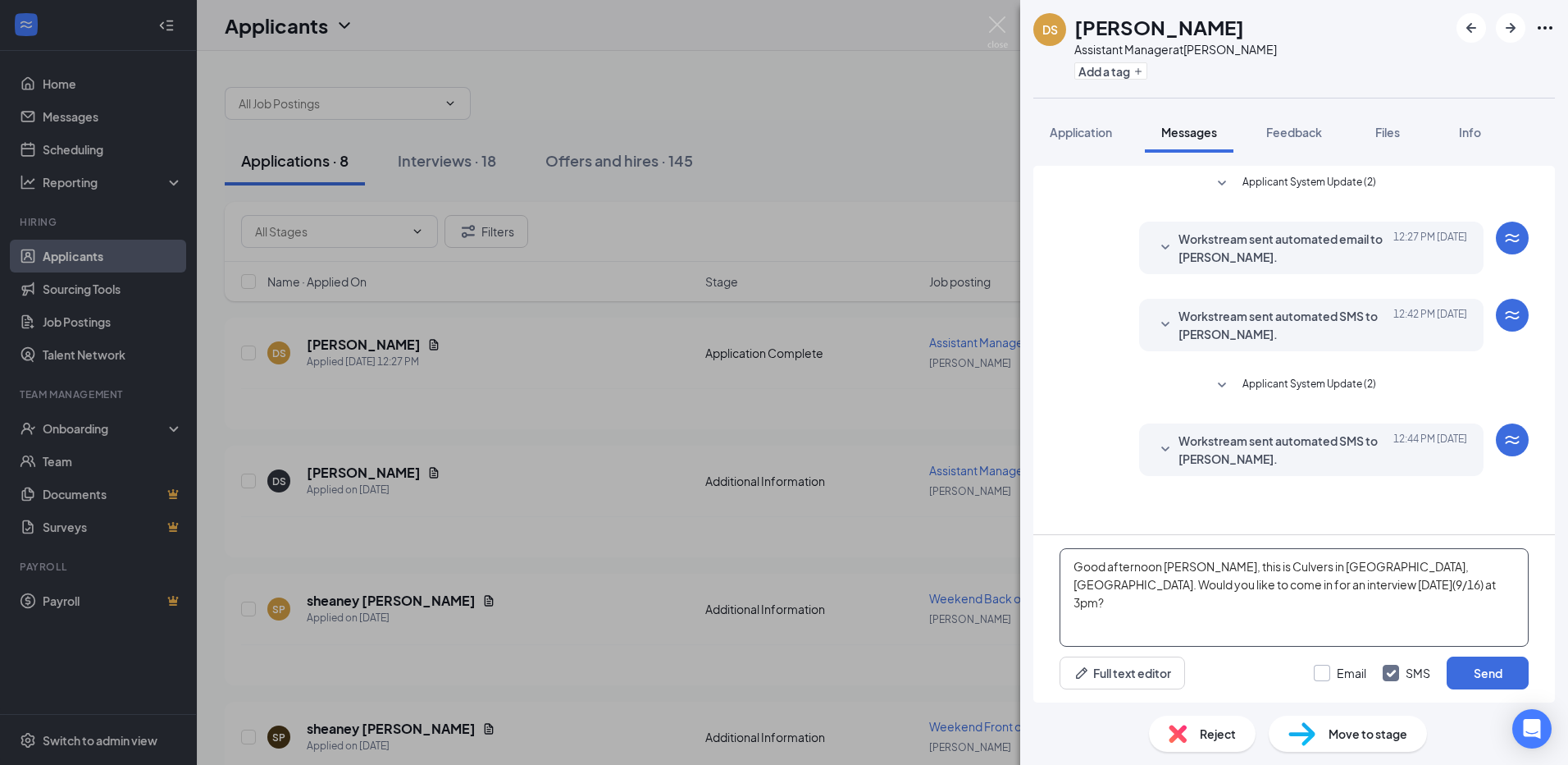
type textarea "Good afternoon [PERSON_NAME], this is Culvers in [GEOGRAPHIC_DATA], [GEOGRAPHIC…"
click at [1319, 672] on input "Email" at bounding box center [1341, 672] width 52 height 16
checkbox input "true"
click at [1473, 675] on button "Send" at bounding box center [1488, 673] width 82 height 33
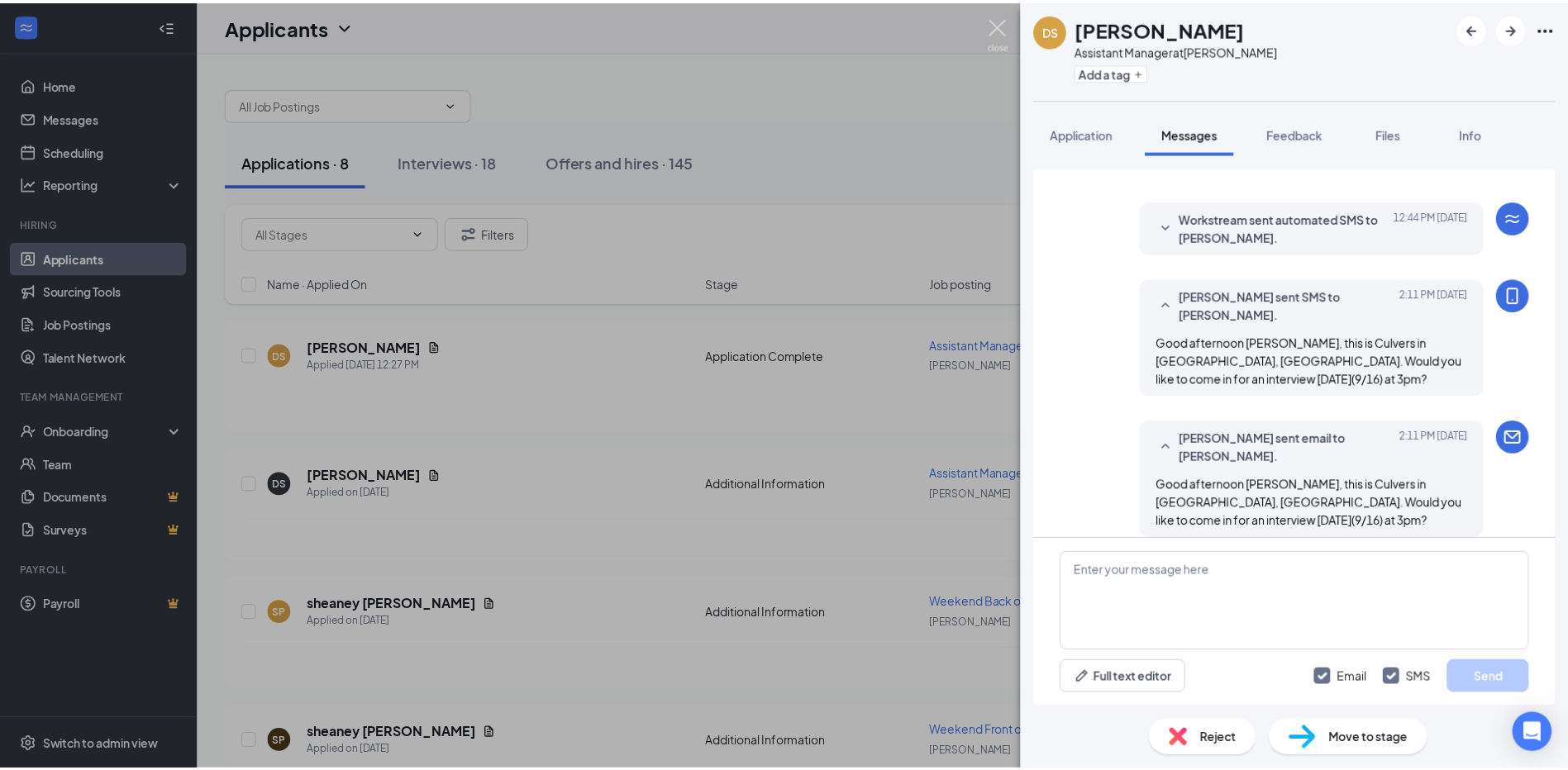
scroll to position [242, 0]
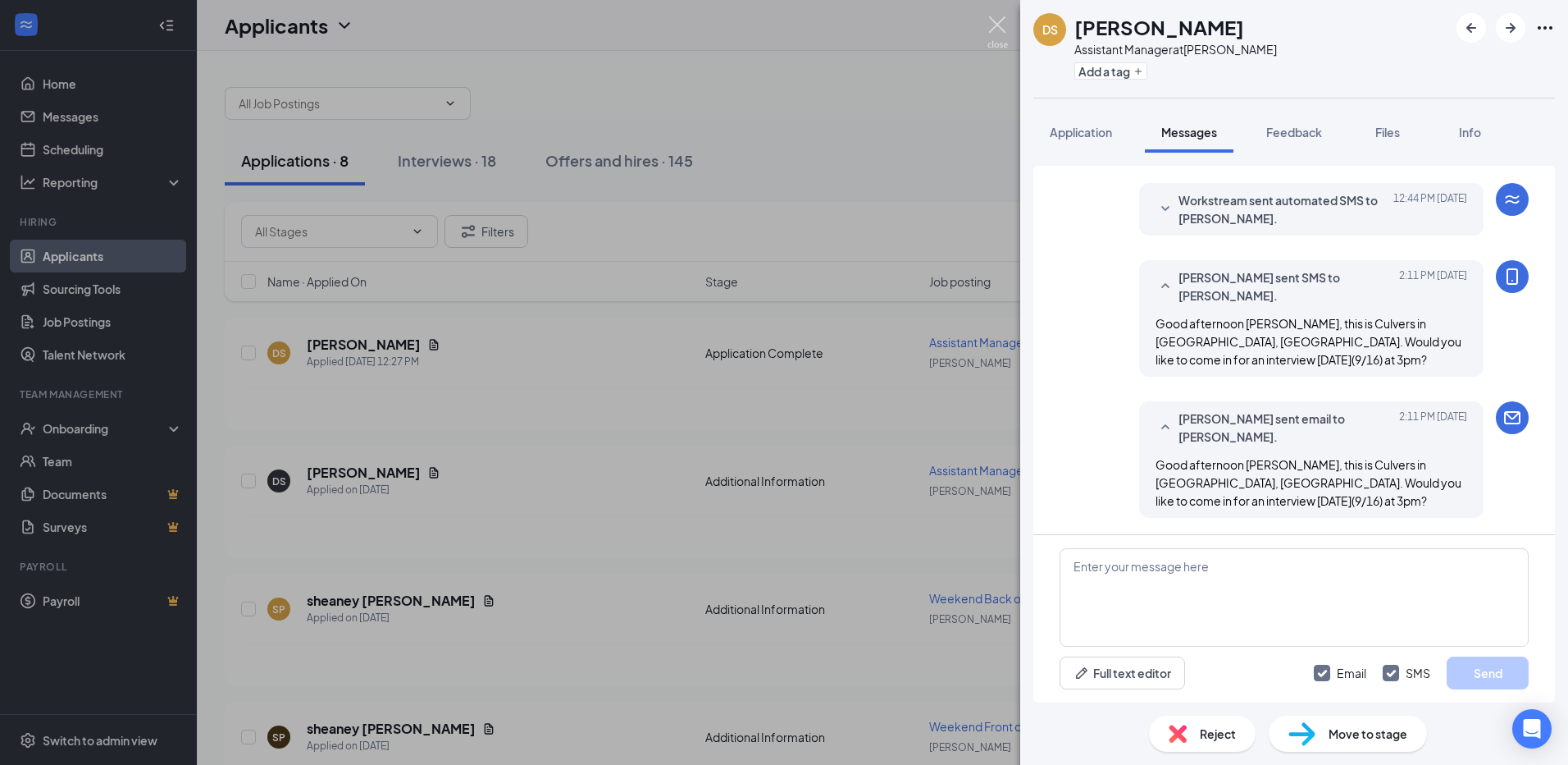
click at [999, 26] on img at bounding box center [997, 32] width 20 height 32
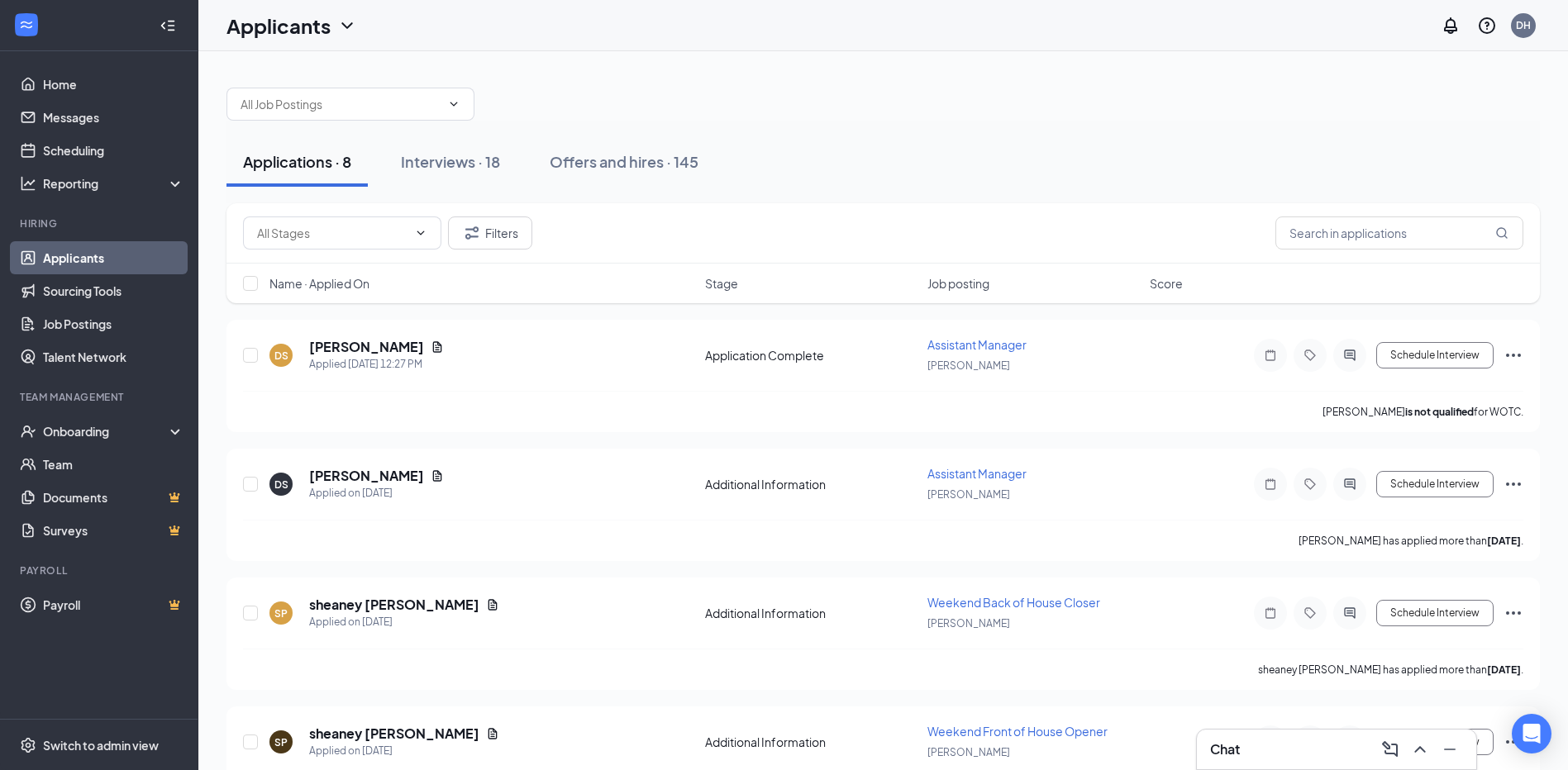
click at [90, 257] on link "Applicants" at bounding box center [113, 257] width 141 height 33
click at [459, 157] on div "Interviews · 18" at bounding box center [451, 161] width 99 height 20
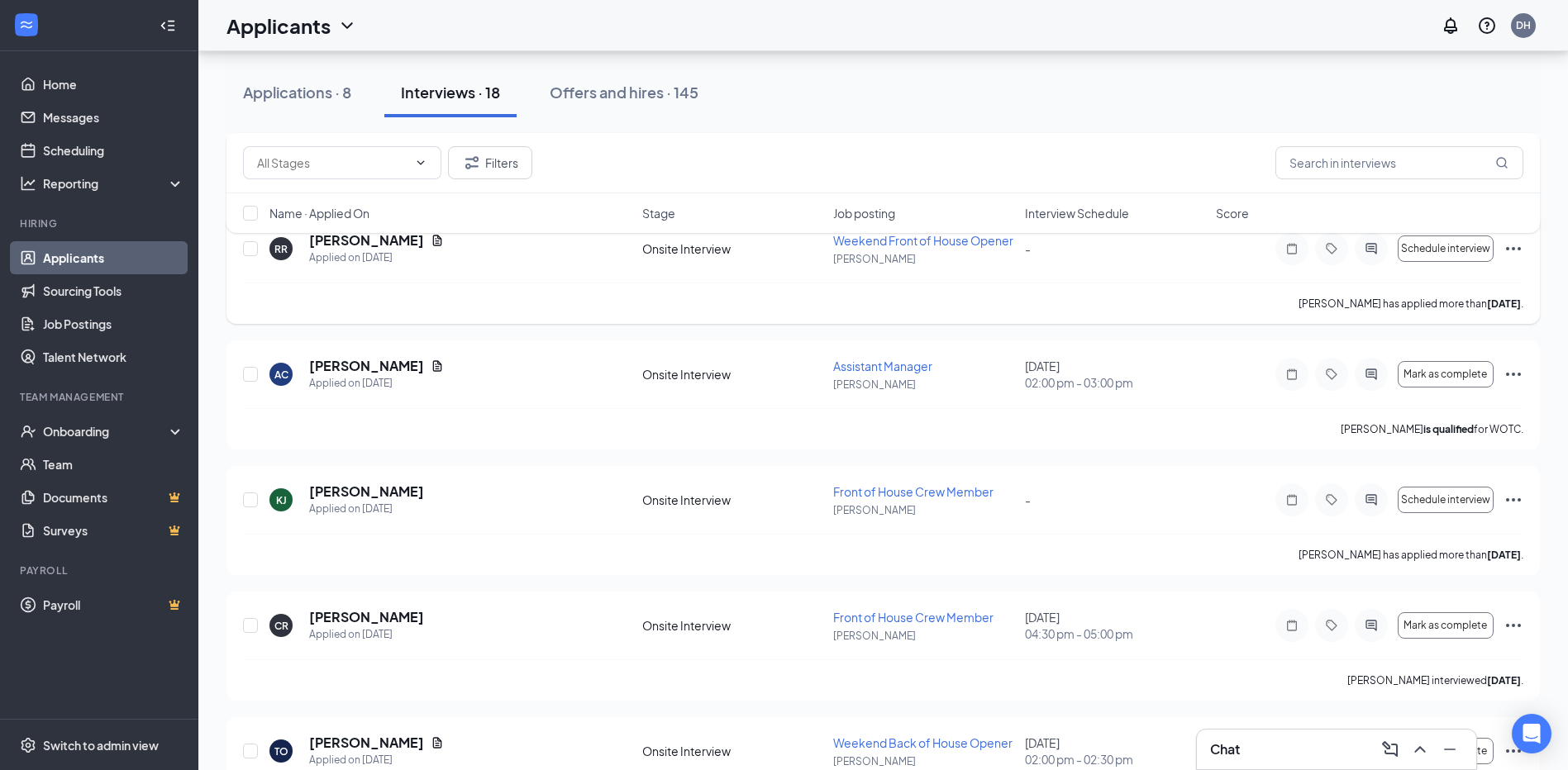
scroll to position [1156, 0]
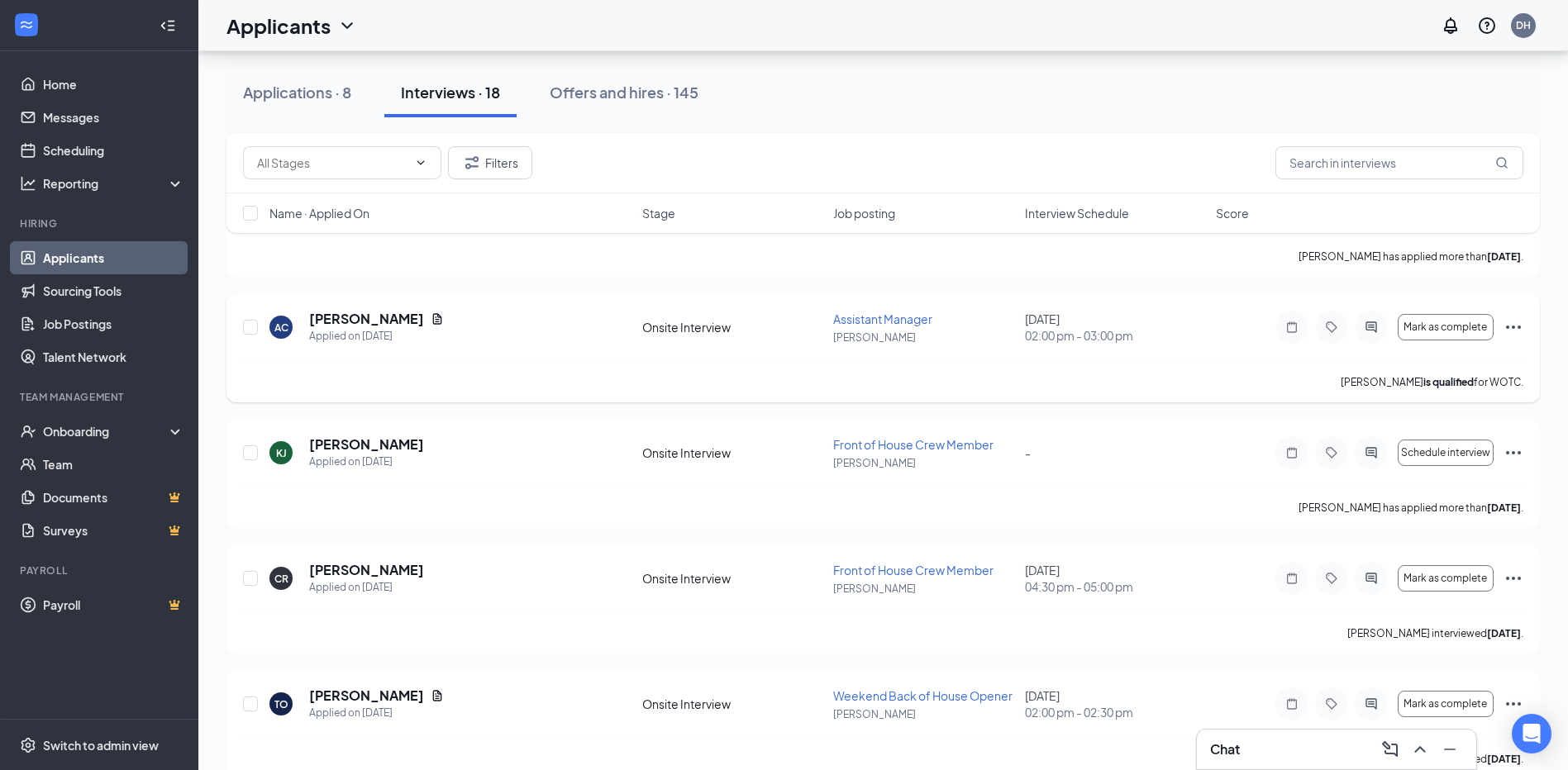
click at [1515, 327] on icon "Ellipses" at bounding box center [1513, 327] width 20 height 19
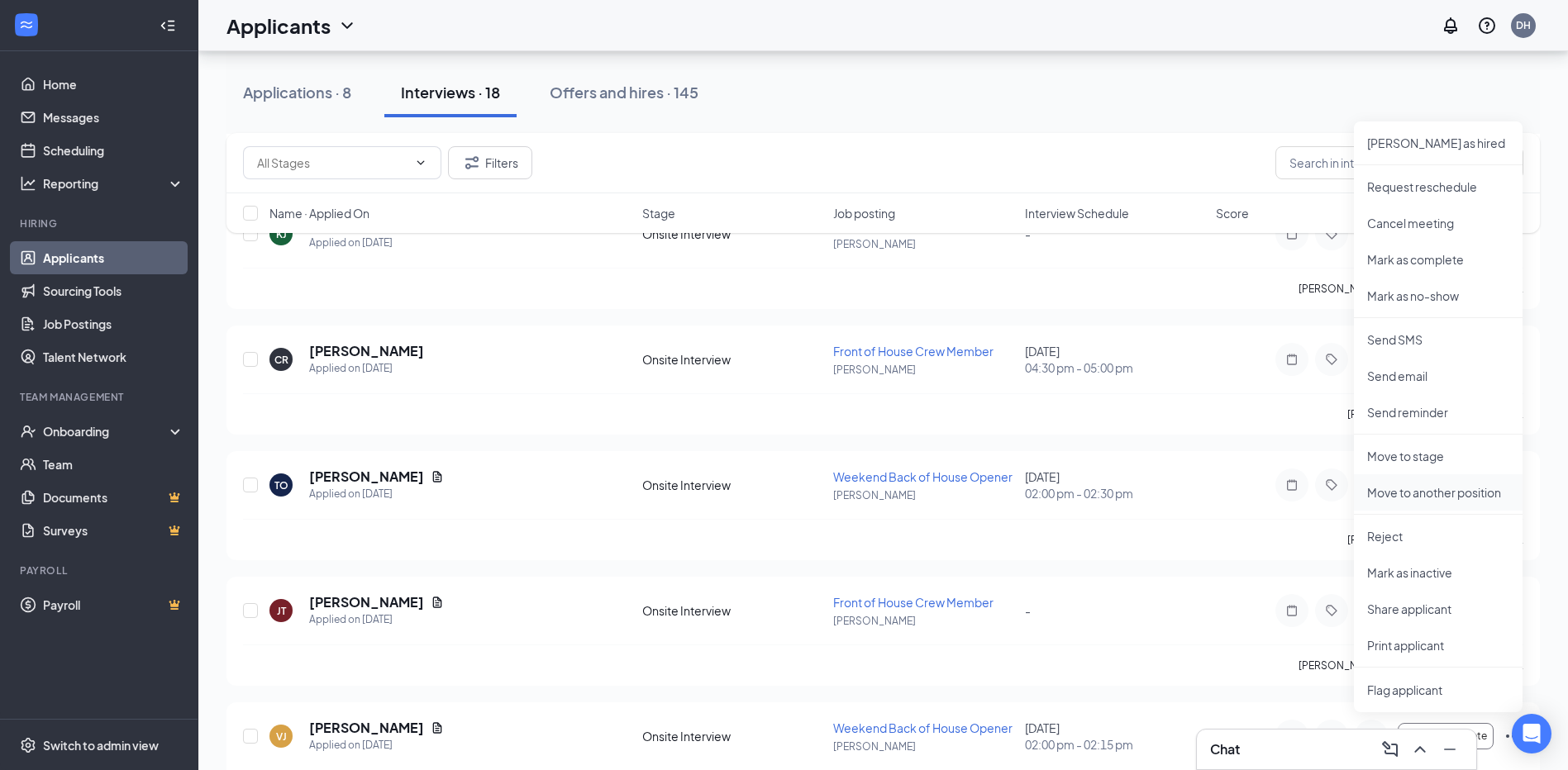
scroll to position [1405, 0]
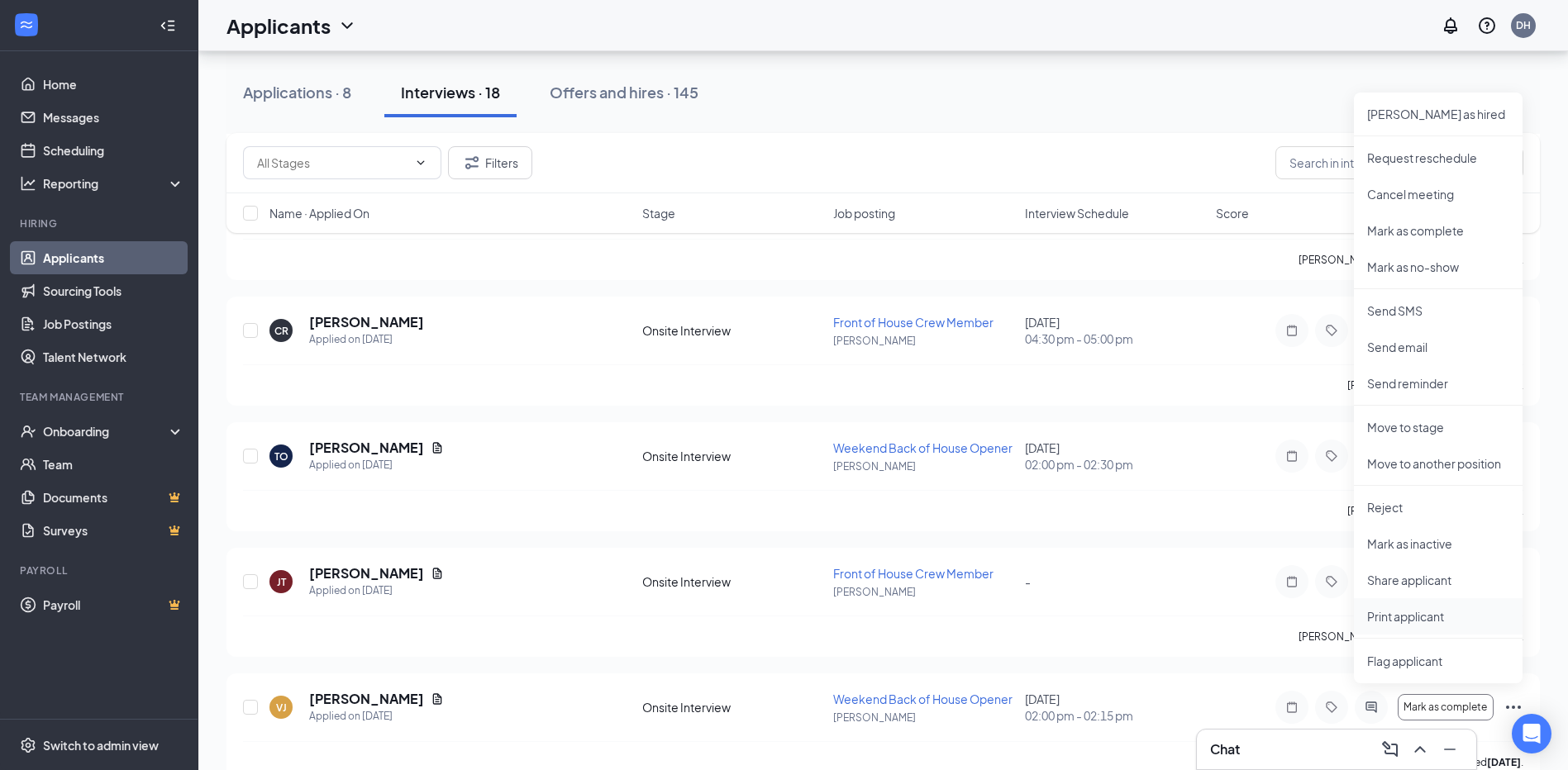
click at [1390, 613] on p "Print applicant" at bounding box center [1438, 616] width 142 height 17
